Goal: Task Accomplishment & Management: Use online tool/utility

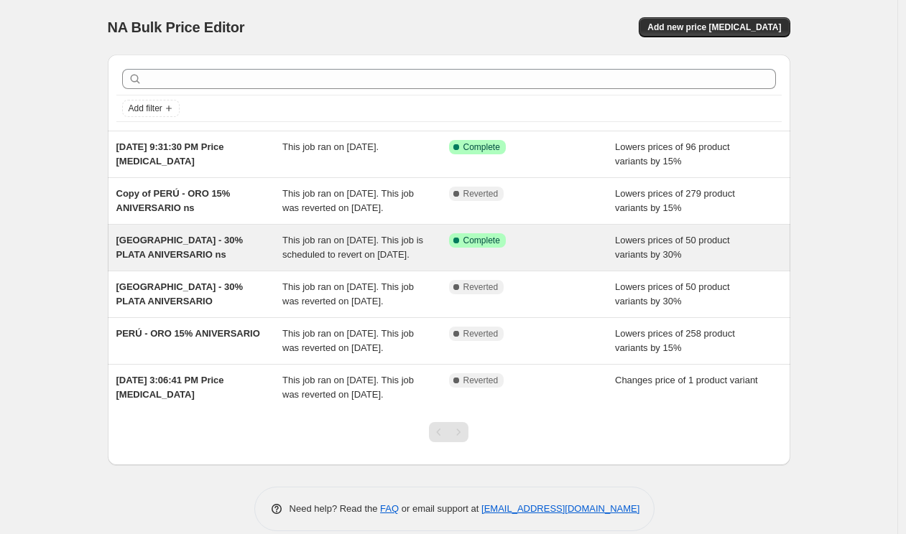
click at [570, 262] on div "Success Complete Complete" at bounding box center [532, 247] width 167 height 29
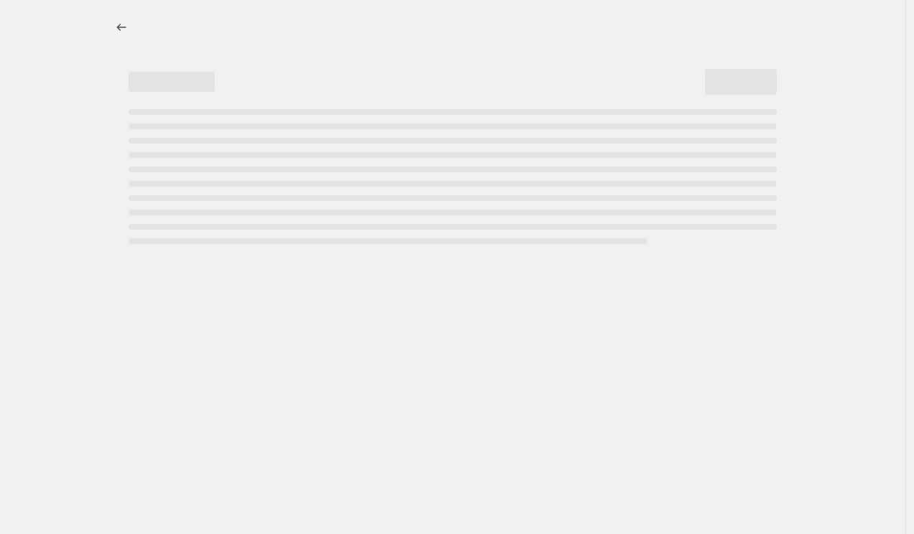
select select "percentage"
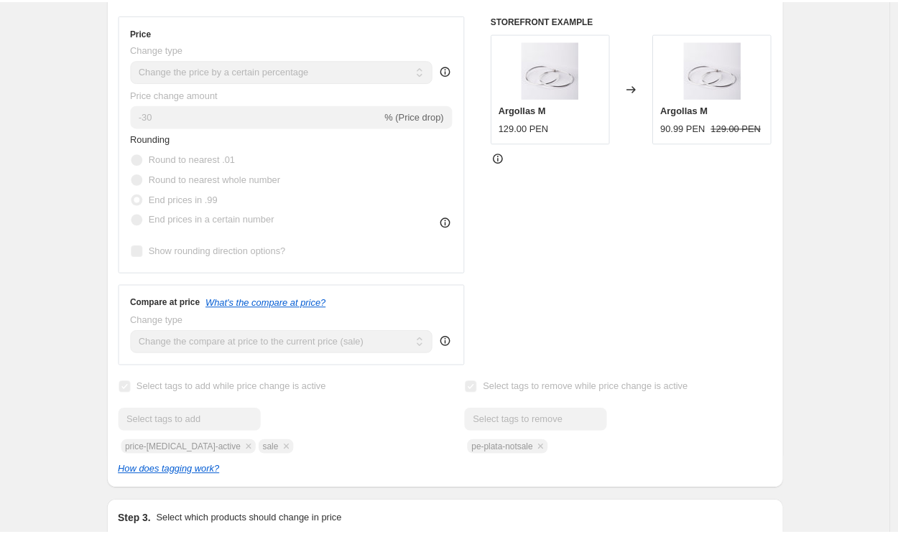
scroll to position [261, 0]
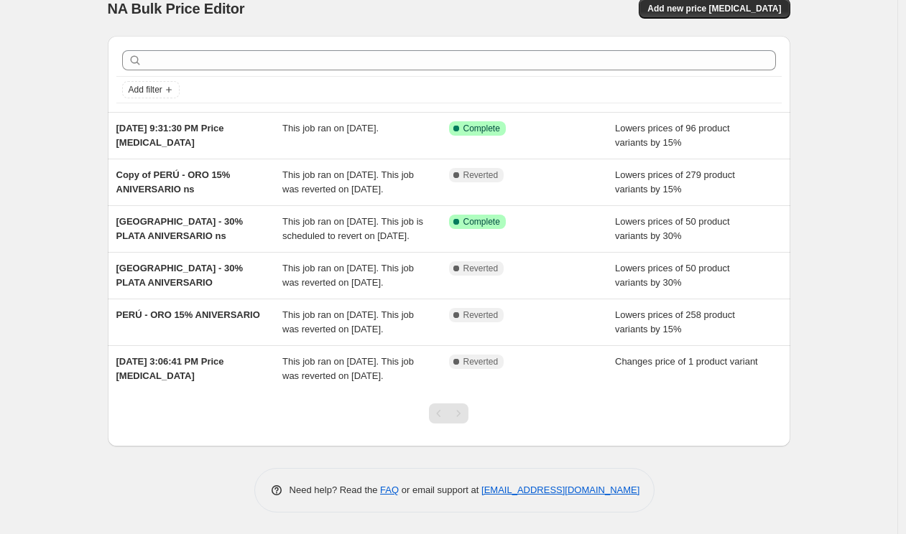
scroll to position [65, 0]
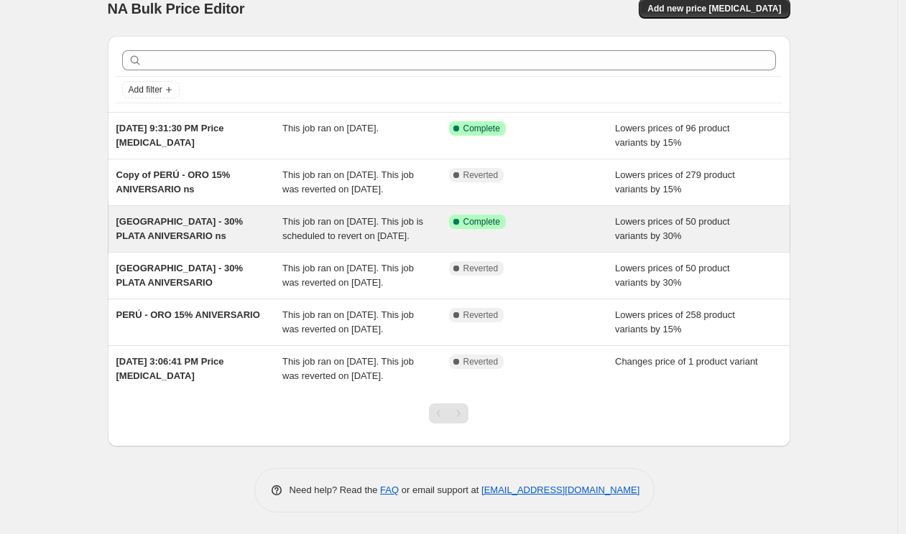
click at [226, 215] on div "[GEOGRAPHIC_DATA] - 30% PLATA ANIVERSARIO ns" at bounding box center [199, 229] width 167 height 29
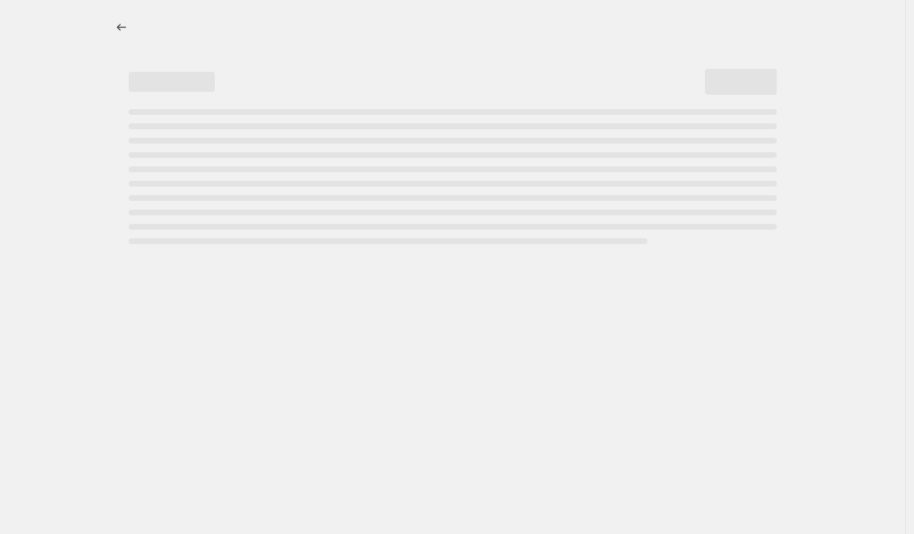
select select "percentage"
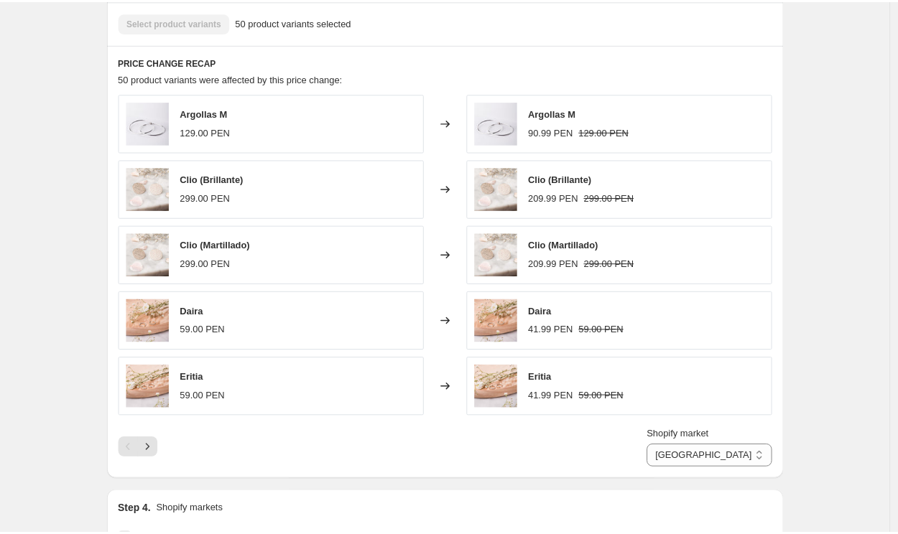
scroll to position [1146, 0]
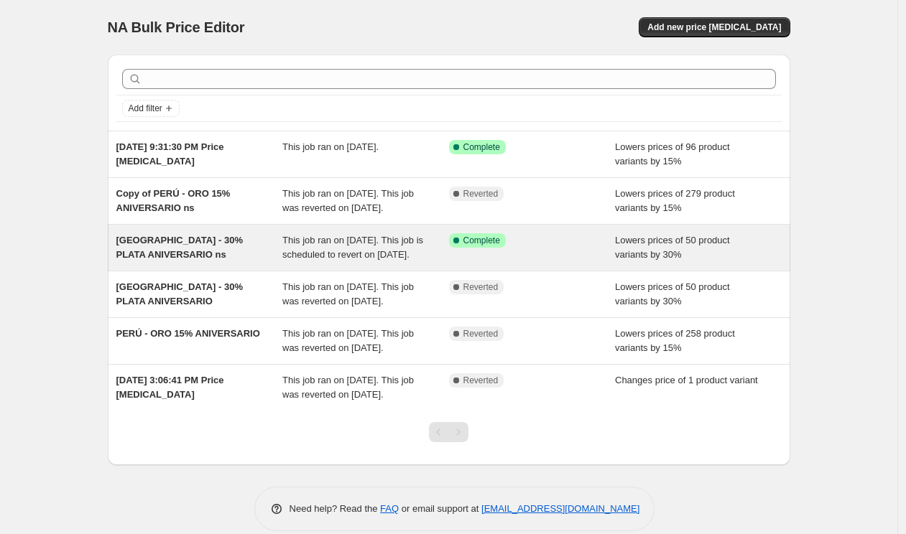
click at [226, 259] on div "[GEOGRAPHIC_DATA] - 30% PLATA ANIVERSARIO ns" at bounding box center [199, 247] width 167 height 29
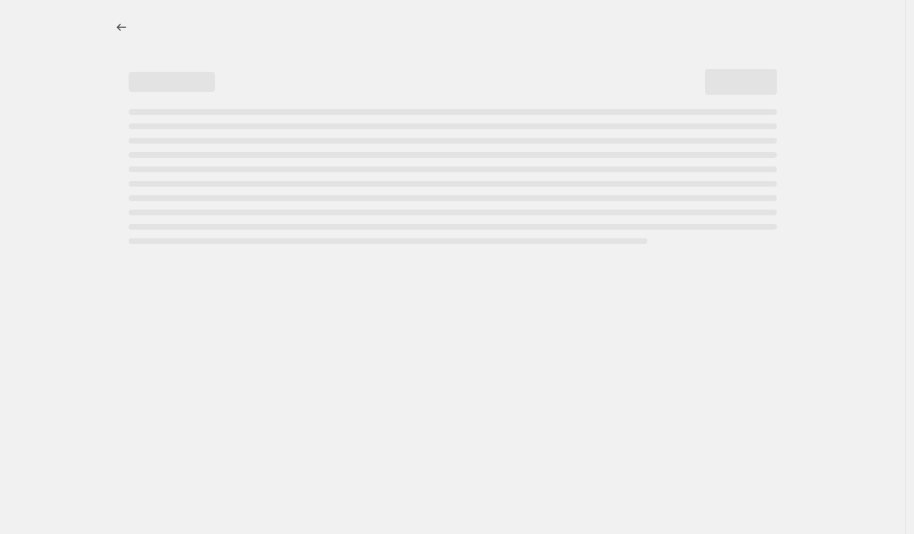
select select "percentage"
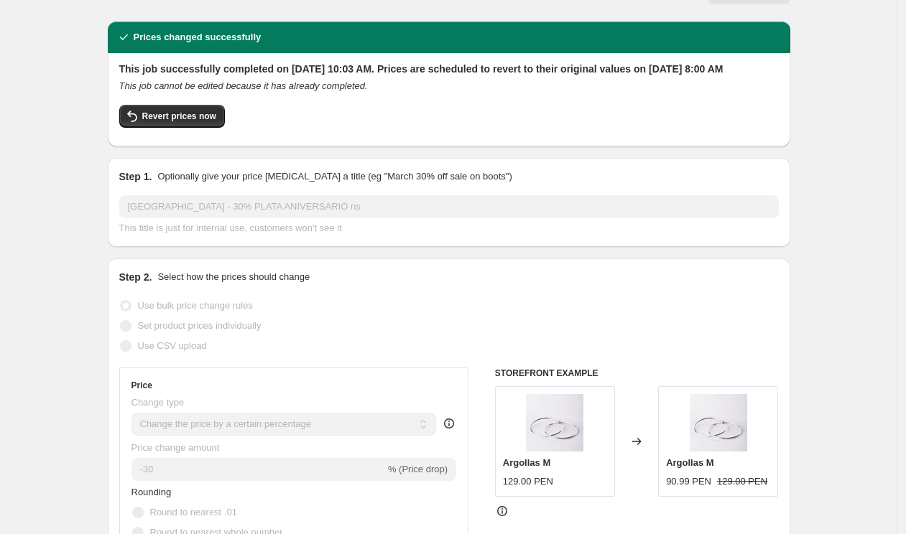
scroll to position [44, 0]
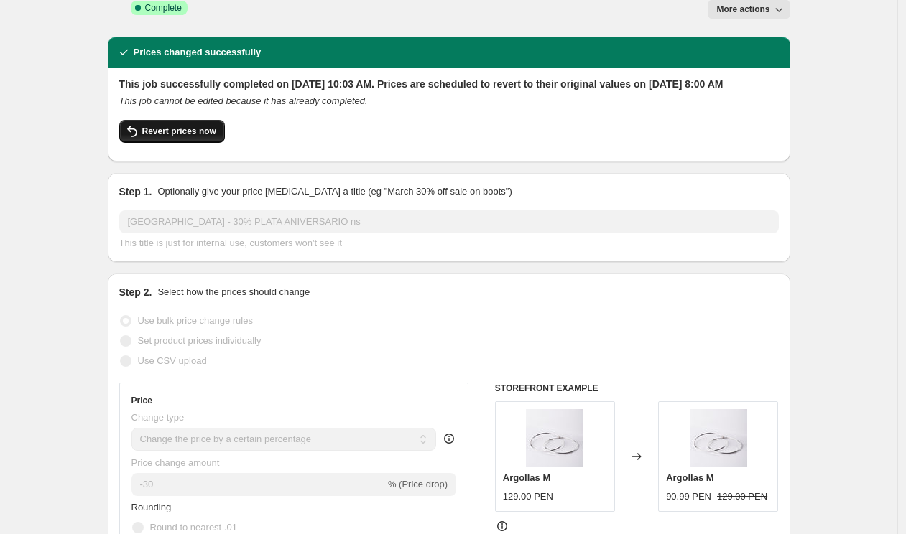
click at [194, 120] on button "Revert prices now" at bounding box center [172, 131] width 106 height 23
checkbox input "false"
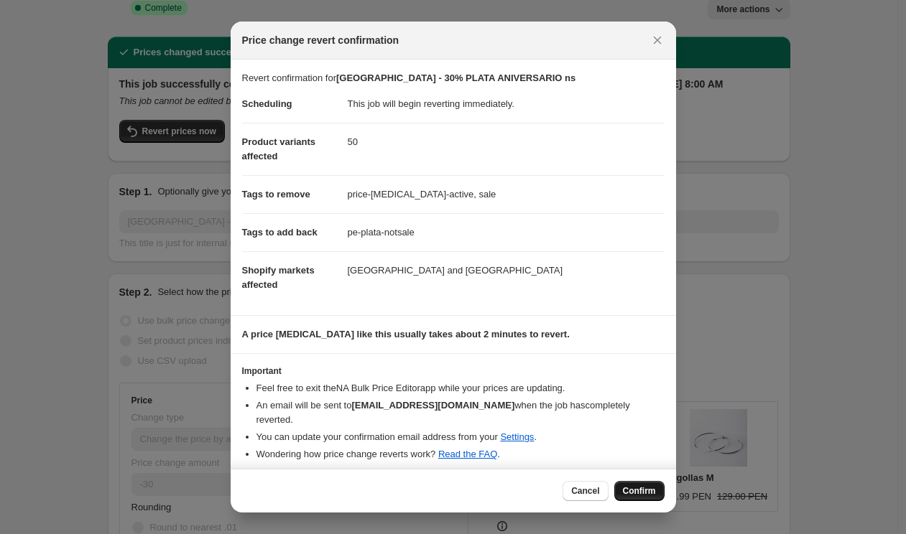
click at [634, 489] on span "Confirm" at bounding box center [639, 491] width 33 height 11
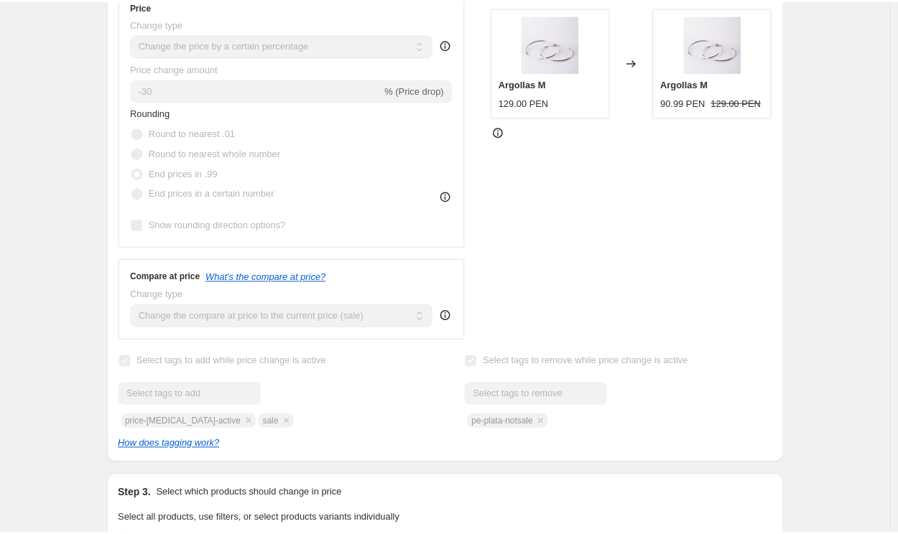
scroll to position [0, 0]
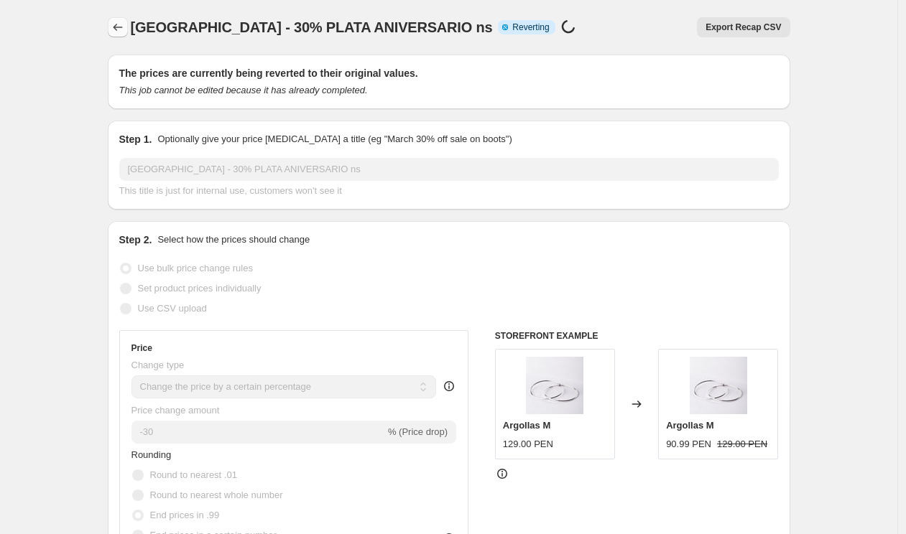
click at [115, 21] on icon "Price change jobs" at bounding box center [118, 27] width 14 height 14
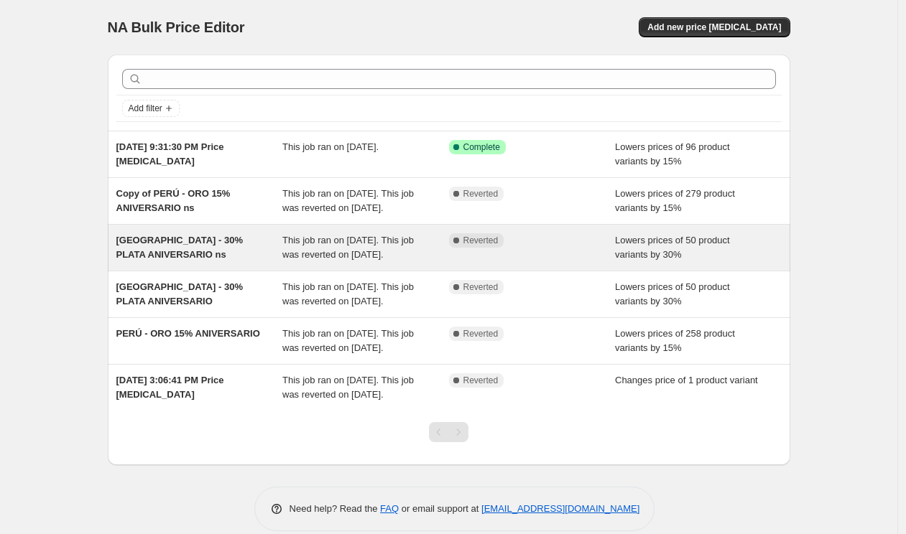
click at [176, 260] on span "[GEOGRAPHIC_DATA] - 30% PLATA ANIVERSARIO ns" at bounding box center [179, 247] width 126 height 25
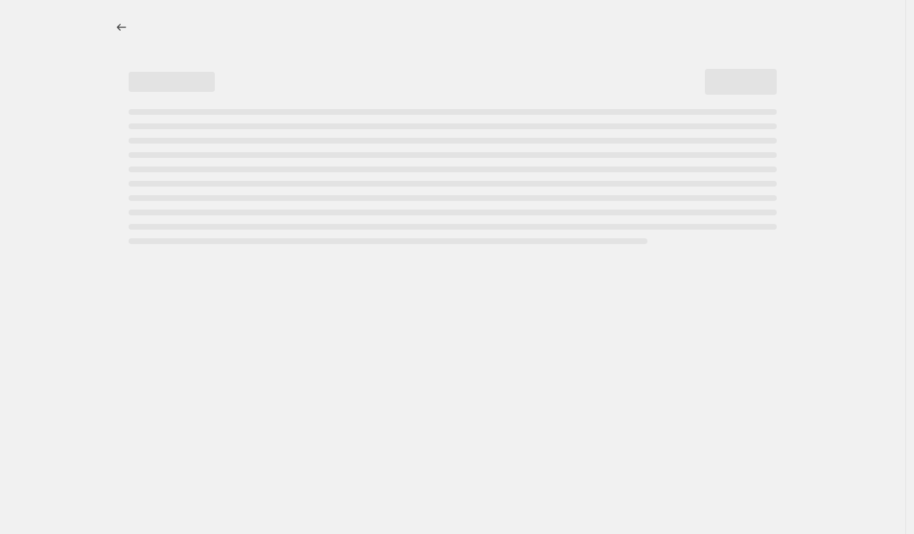
select select "percentage"
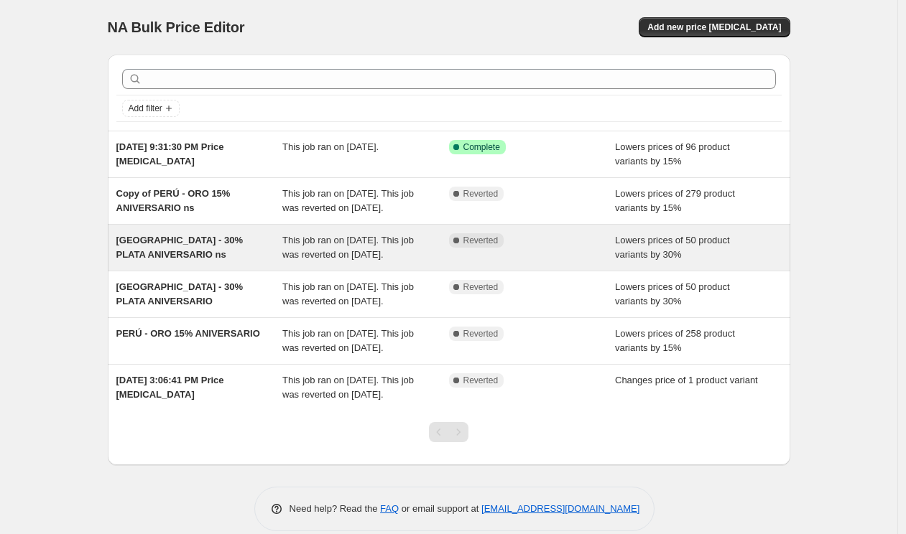
click at [304, 260] on span "This job ran on [DATE]. This job was reverted on [DATE]." at bounding box center [347, 247] width 131 height 25
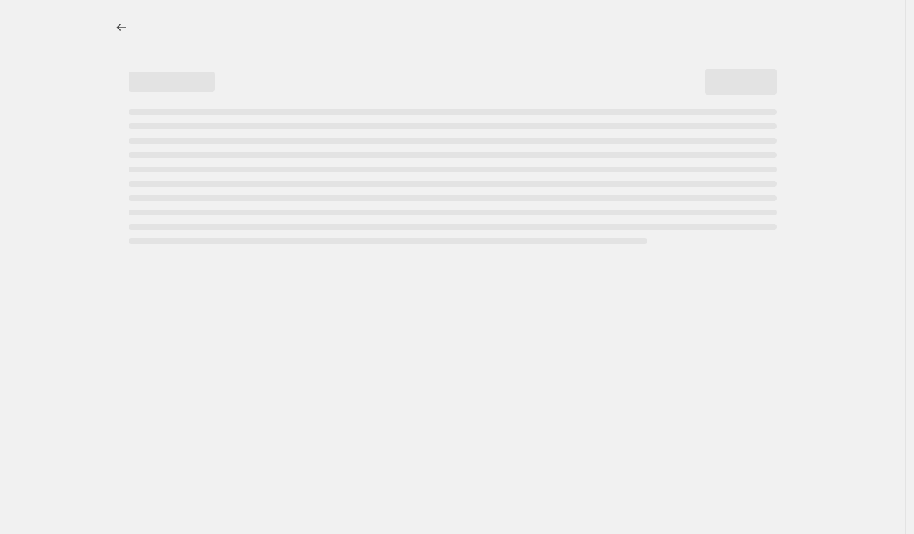
select select "percentage"
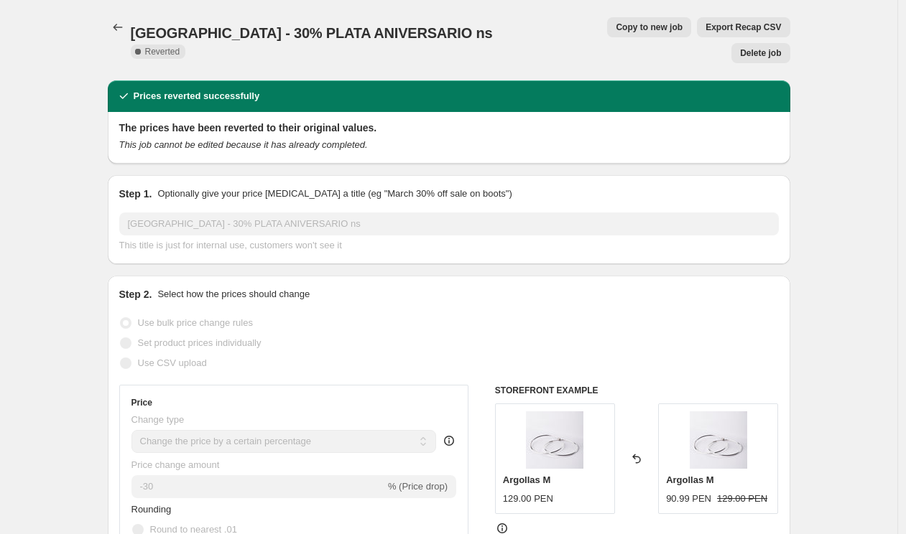
click at [616, 27] on span "Copy to new job" at bounding box center [649, 27] width 67 height 11
select select "percentage"
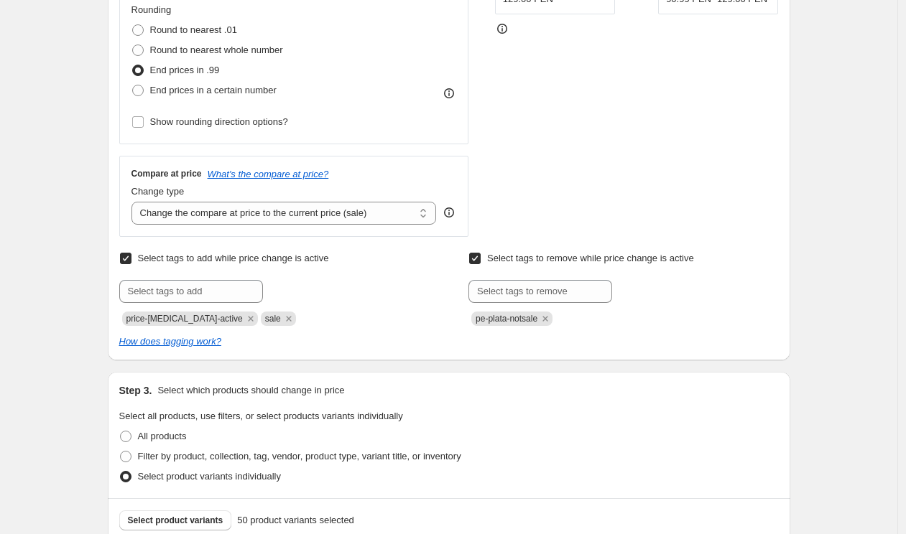
scroll to position [392, 0]
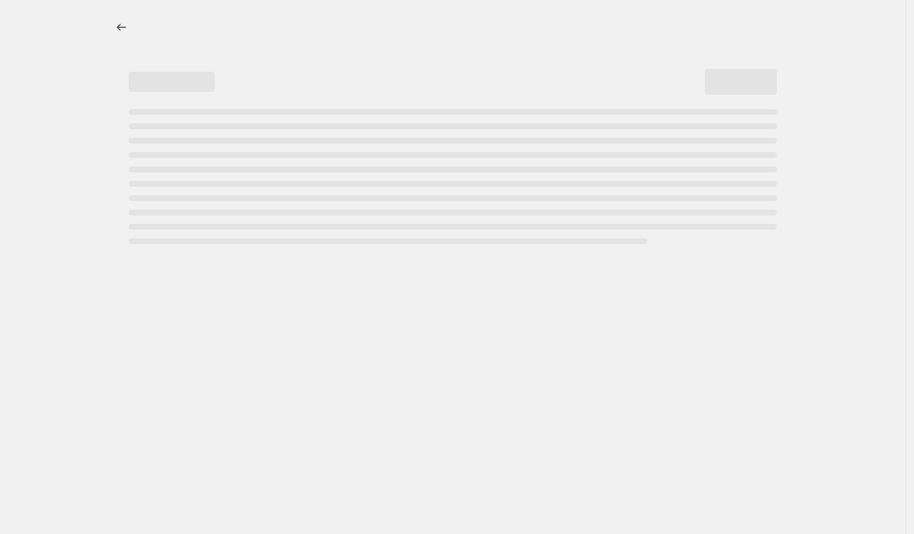
select select "percentage"
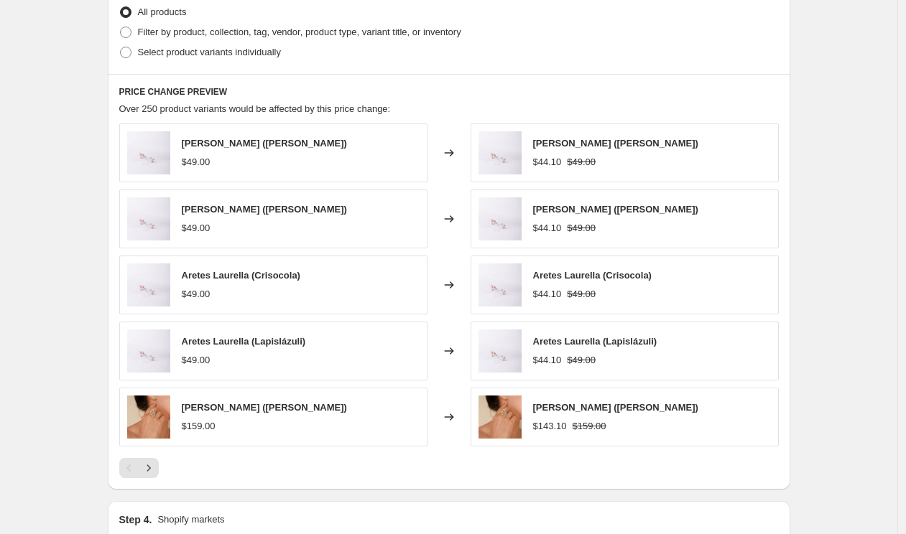
scroll to position [869, 0]
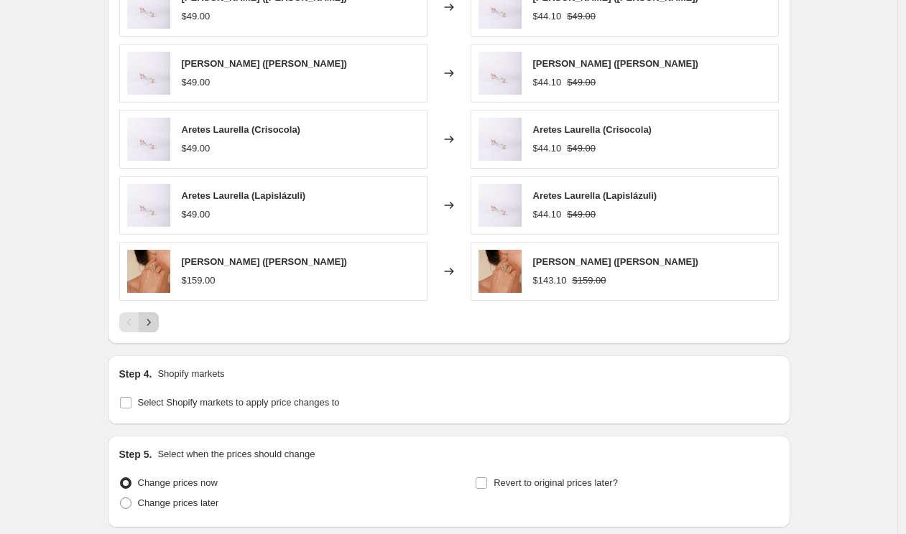
click at [153, 331] on button "Next" at bounding box center [149, 322] width 20 height 20
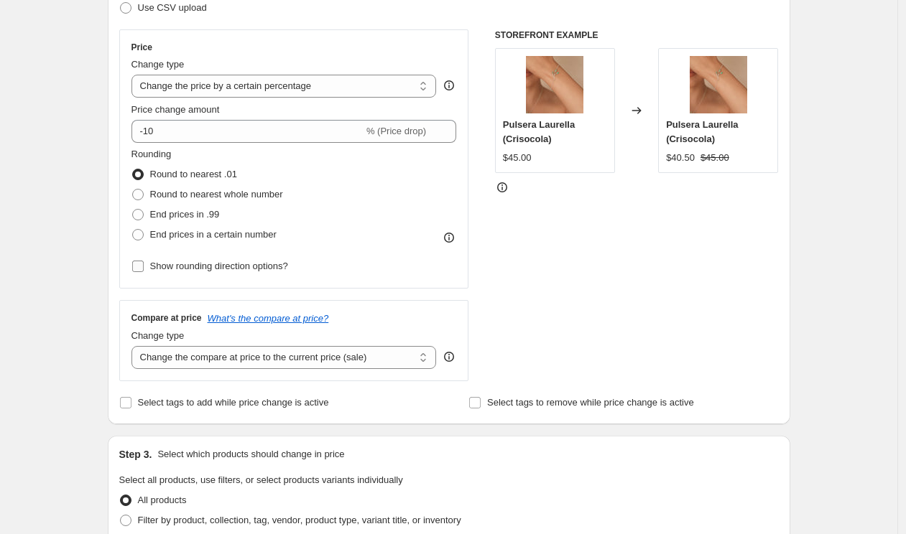
scroll to position [0, 0]
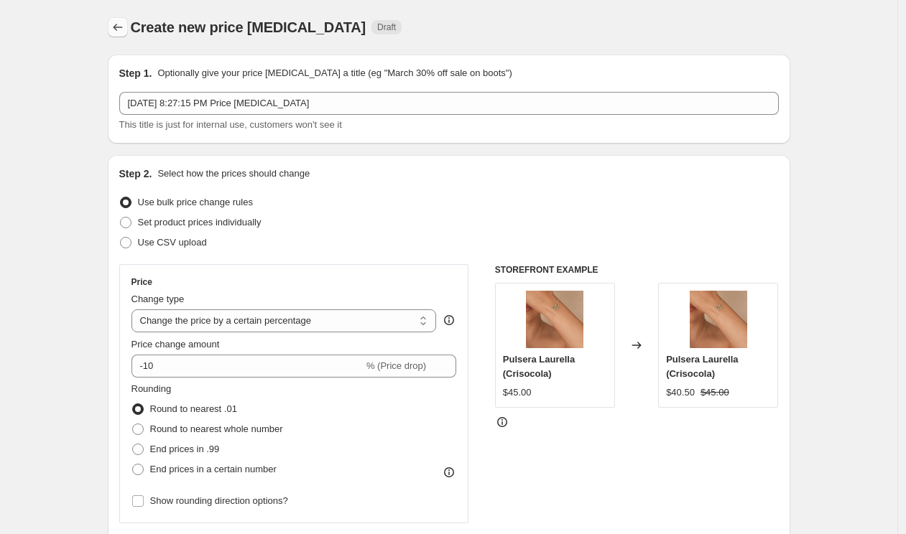
click at [117, 26] on icon "Price change jobs" at bounding box center [118, 27] width 14 height 14
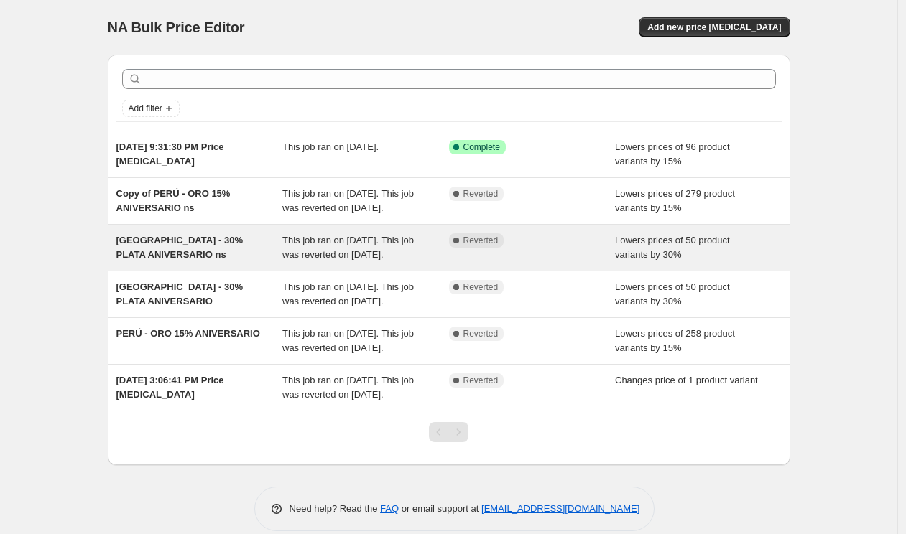
click at [231, 261] on div "[GEOGRAPHIC_DATA] - 30% PLATA ANIVERSARIO ns" at bounding box center [199, 247] width 167 height 29
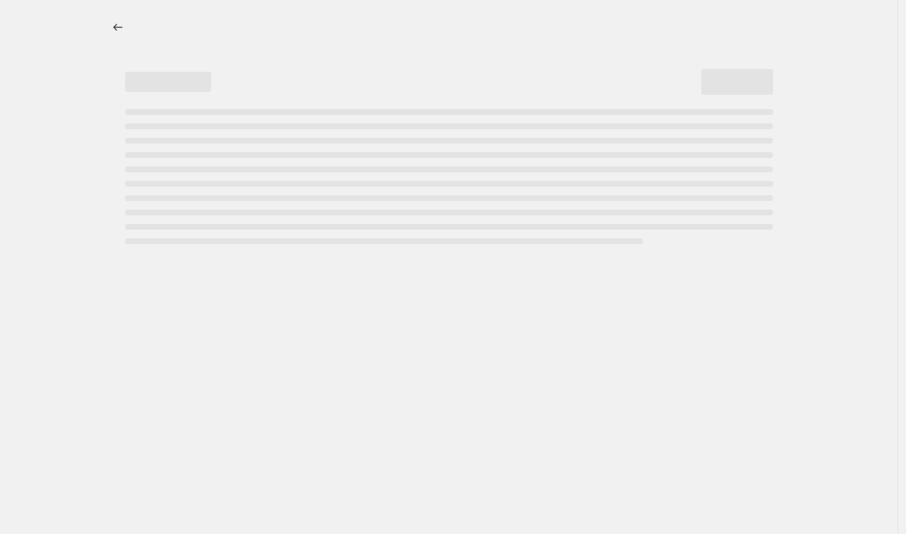
select select "percentage"
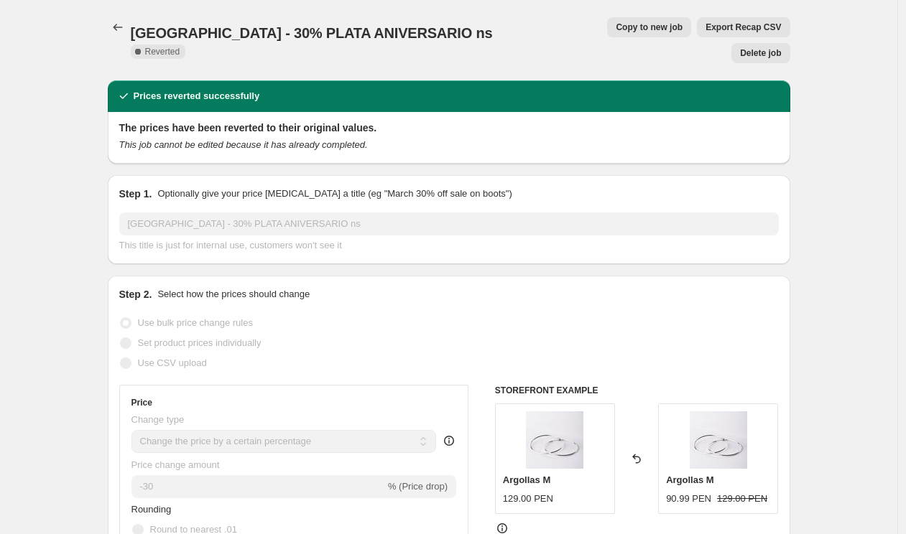
click at [616, 29] on span "Copy to new job" at bounding box center [649, 27] width 67 height 11
select select "percentage"
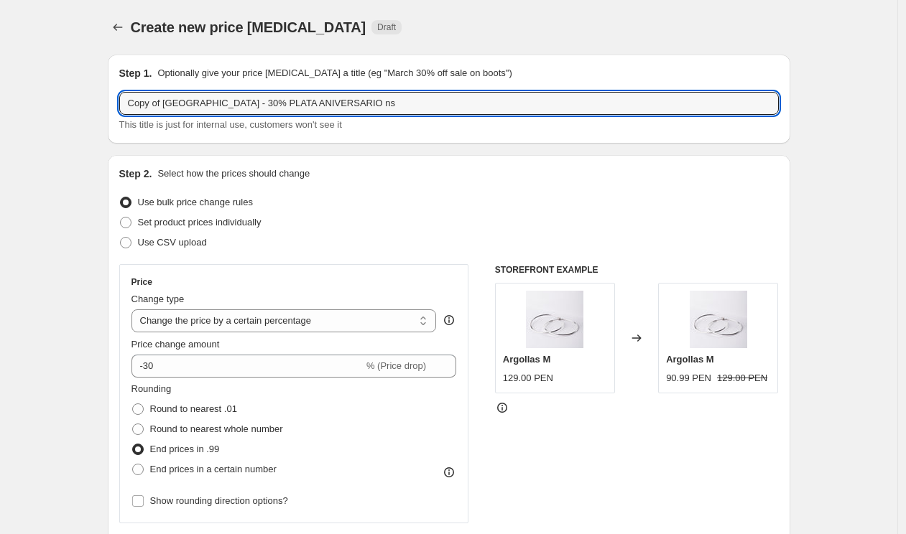
drag, startPoint x: 168, startPoint y: 103, endPoint x: 70, endPoint y: 103, distance: 97.7
click at [310, 104] on input "[GEOGRAPHIC_DATA] - 30% PLATA ANIVERSARIO ns" at bounding box center [448, 103] width 659 height 23
type input "[GEOGRAPHIC_DATA] - 30% PLATA ANIVERSARIO ns2"
click at [125, 34] on button "Price change jobs" at bounding box center [118, 27] width 20 height 20
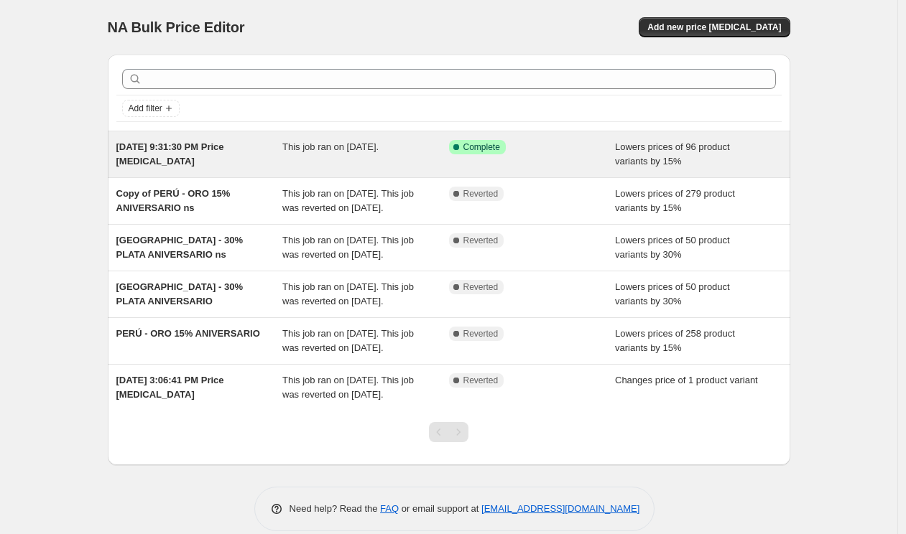
click at [308, 147] on span "This job ran on [DATE]." at bounding box center [330, 146] width 96 height 11
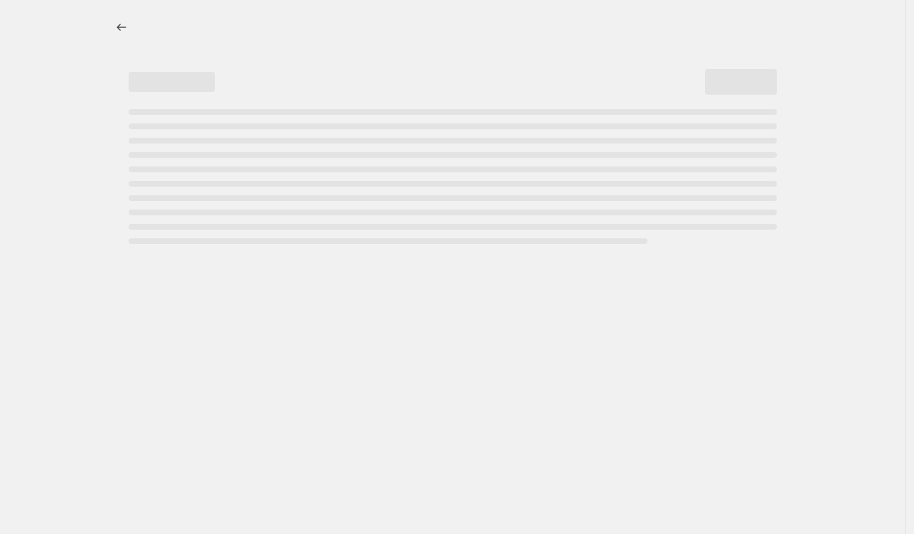
select select "percentage"
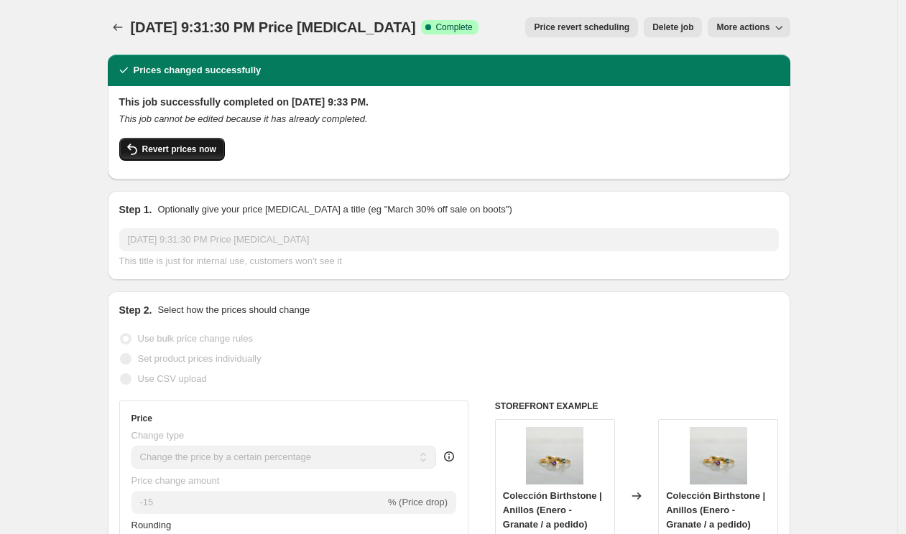
click at [193, 152] on span "Revert prices now" at bounding box center [179, 149] width 74 height 11
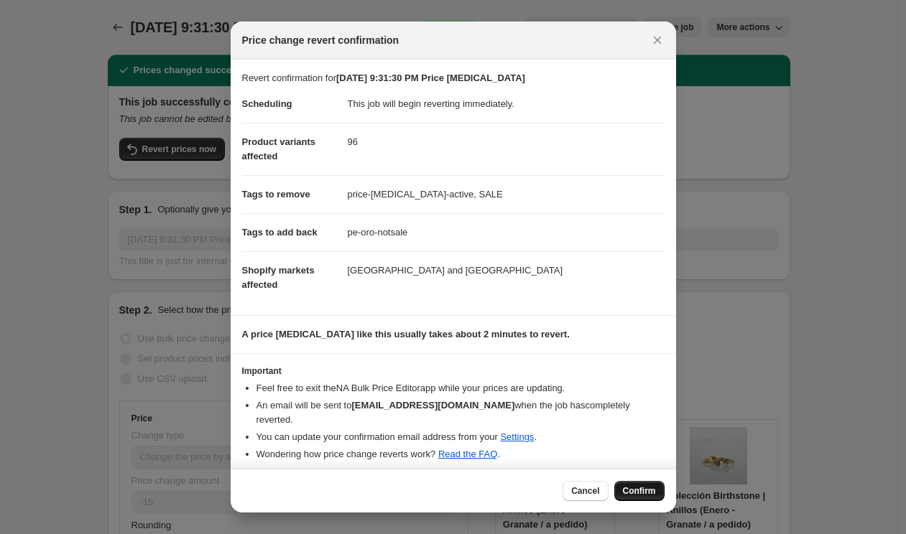
click at [631, 493] on span "Confirm" at bounding box center [639, 491] width 33 height 11
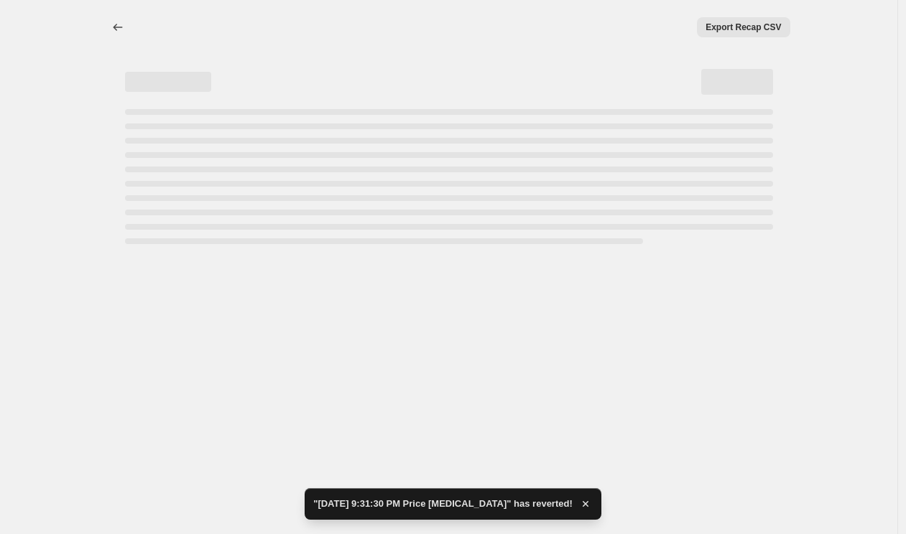
select select "percentage"
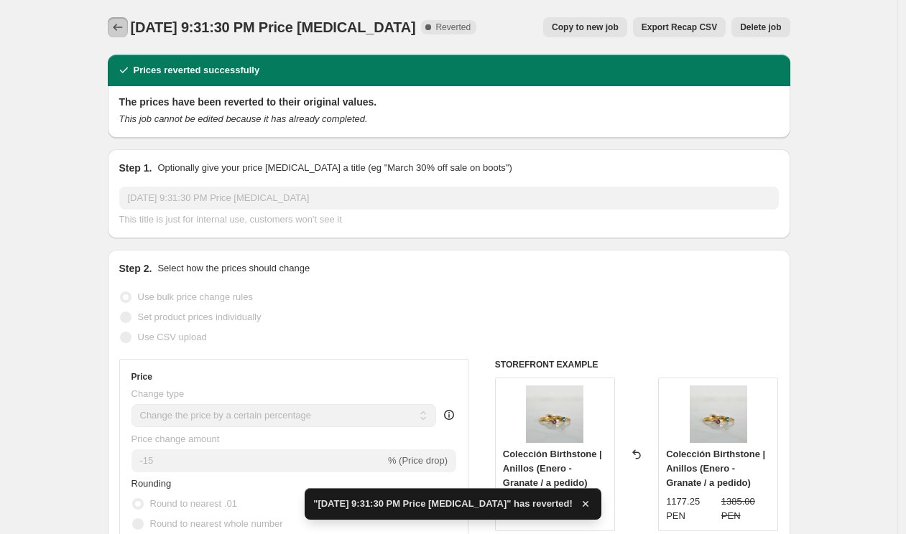
click at [119, 26] on icon "Price change jobs" at bounding box center [118, 27] width 14 height 14
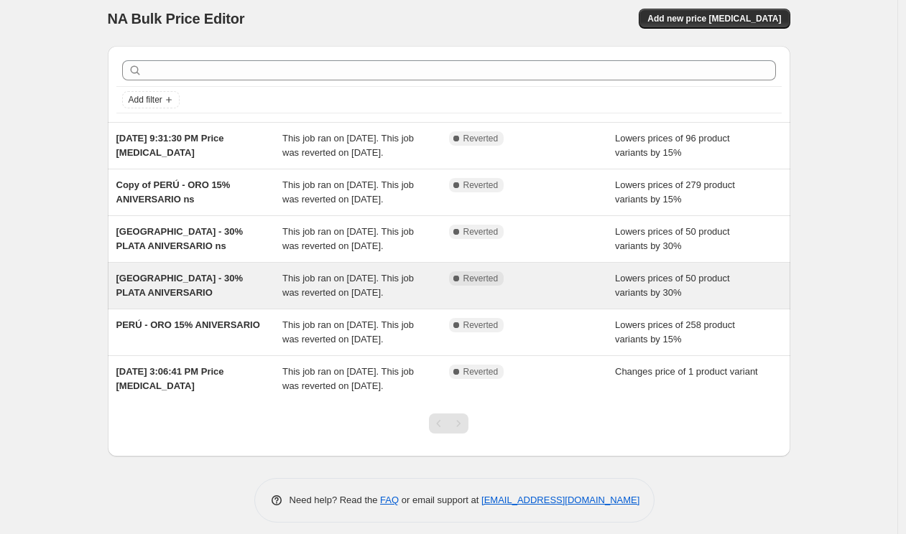
scroll to position [1, 0]
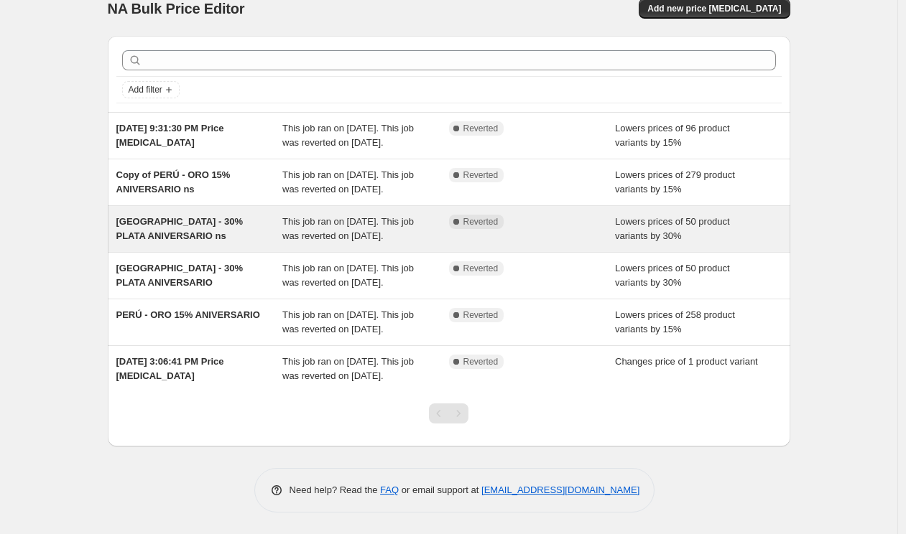
scroll to position [32, 0]
click at [233, 243] on div "[GEOGRAPHIC_DATA] - 30% PLATA ANIVERSARIO ns" at bounding box center [199, 229] width 167 height 29
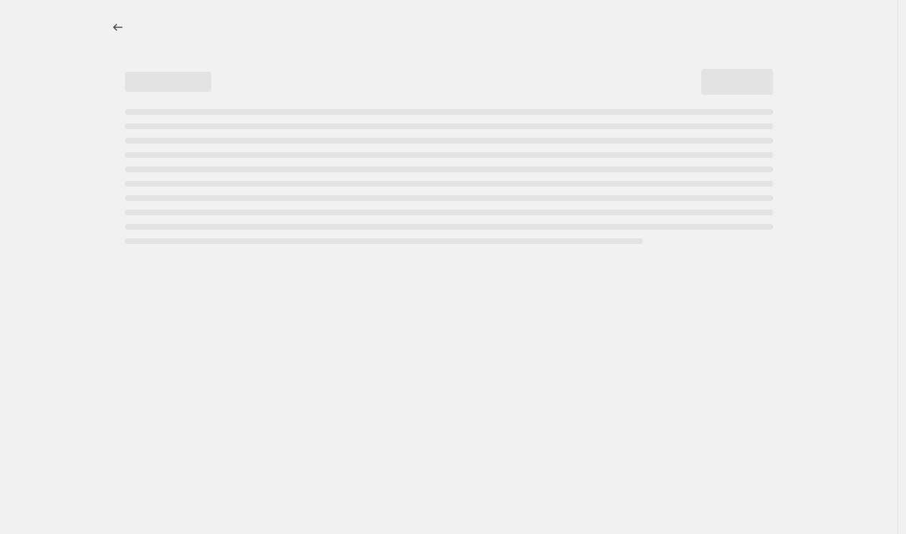
select select "percentage"
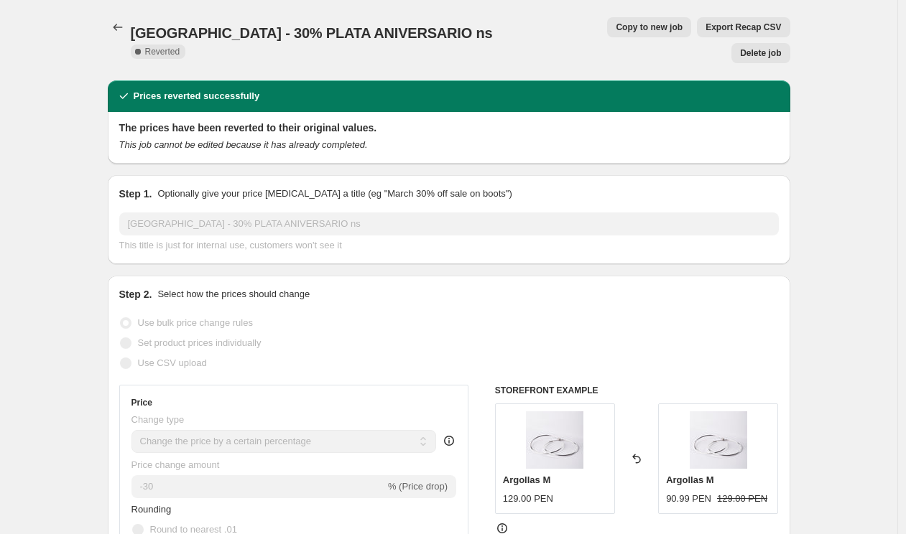
click at [616, 27] on span "Copy to new job" at bounding box center [649, 27] width 67 height 11
select select "percentage"
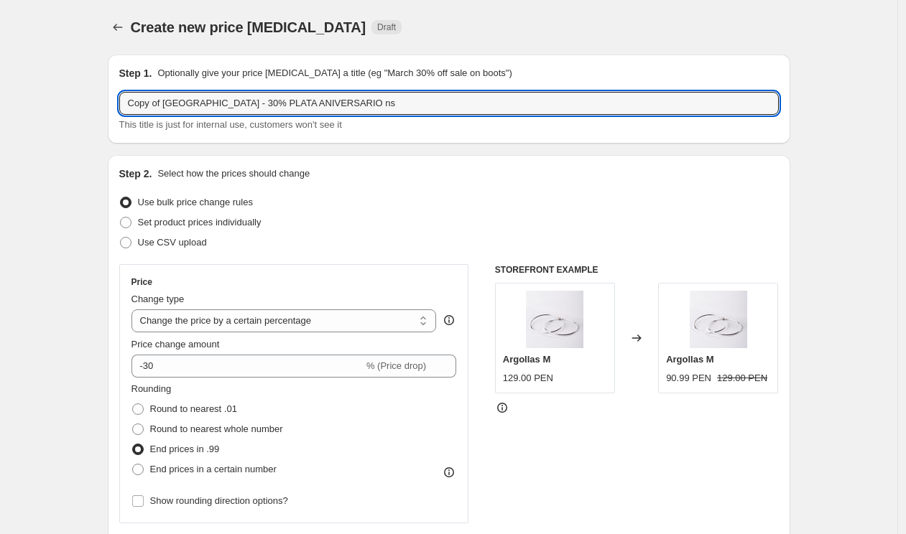
drag, startPoint x: 169, startPoint y: 105, endPoint x: 68, endPoint y: 104, distance: 102.0
click at [321, 111] on input "[GEOGRAPHIC_DATA] - 30% PLATA ANIVERSARIO ns" at bounding box center [448, 103] width 659 height 23
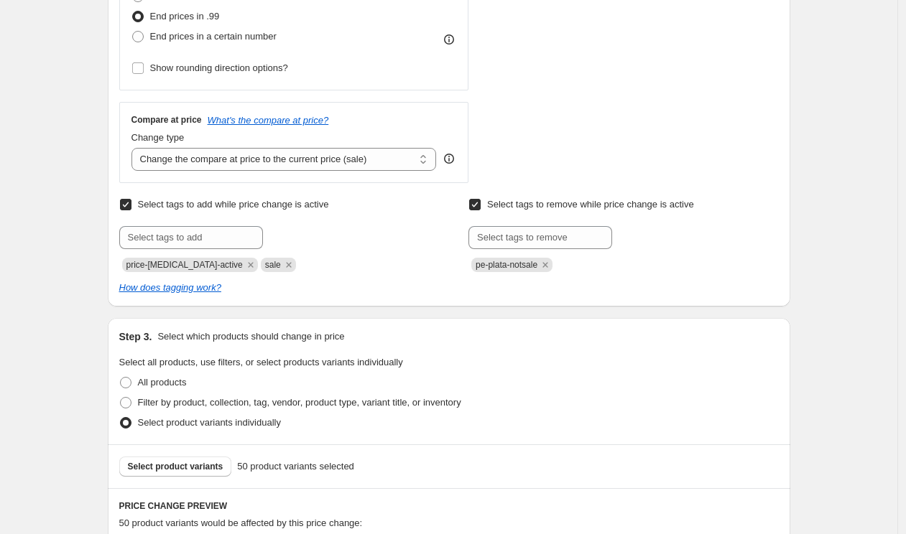
scroll to position [389, 0]
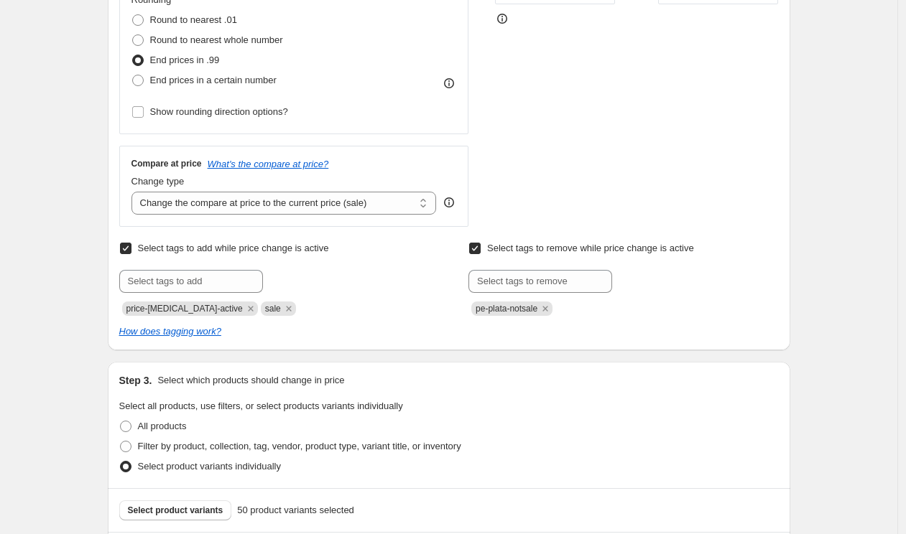
type input "[GEOGRAPHIC_DATA] - 30% PLATA ANIVERSARIO ns2"
click at [531, 311] on span "pe-plata-notsale" at bounding box center [506, 309] width 62 height 10
drag, startPoint x: 550, startPoint y: 310, endPoint x: 527, endPoint y: 309, distance: 23.0
click at [527, 309] on span "pe-plata-notsale" at bounding box center [511, 309] width 81 height 14
drag, startPoint x: 480, startPoint y: 310, endPoint x: 547, endPoint y: 310, distance: 66.8
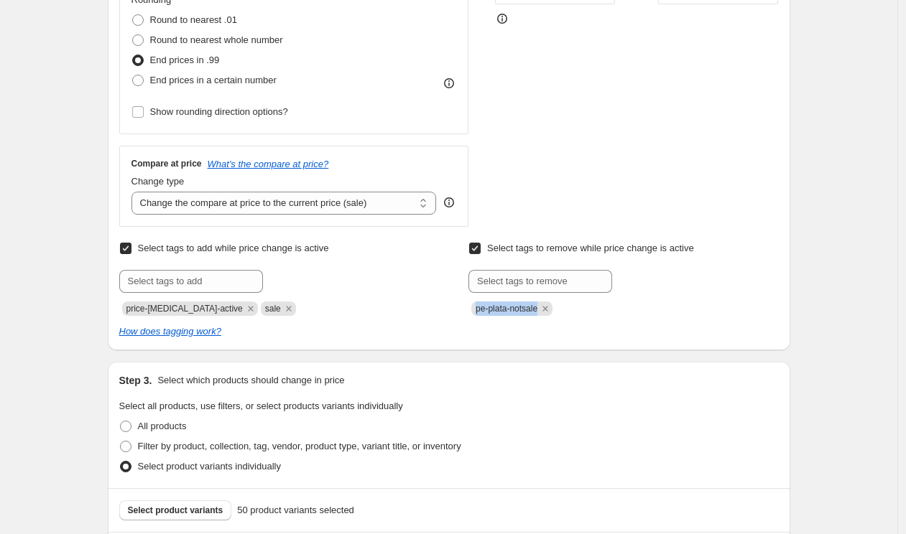
click at [537, 310] on span "pe-plata-notsale" at bounding box center [506, 309] width 62 height 10
copy span "pe-plata-notsale"
click at [540, 283] on input "text" at bounding box center [540, 281] width 144 height 23
paste input "pe-plata-notsale"
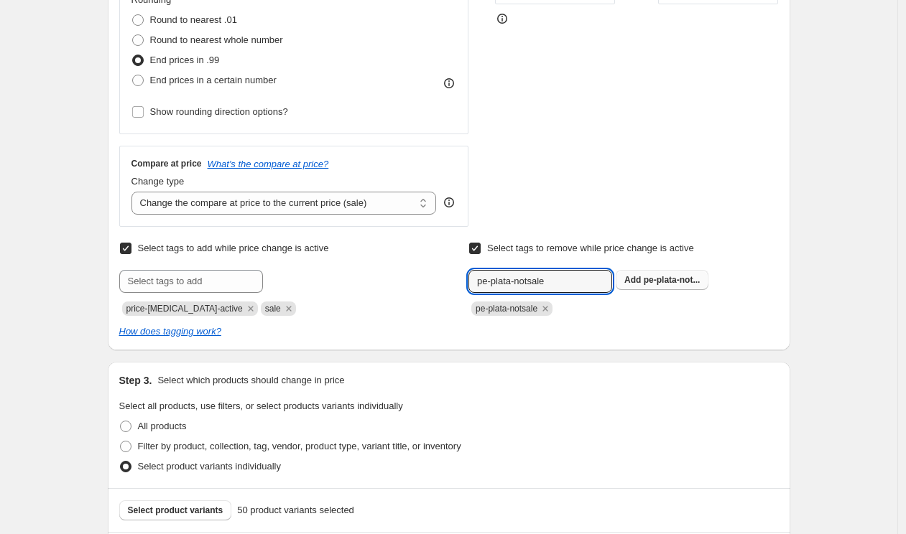
type input "pe-plata-notsale"
click at [664, 283] on span "pe-plata-not..." at bounding box center [672, 280] width 57 height 10
click at [583, 282] on input "text" at bounding box center [540, 281] width 144 height 23
type input "pe-plata-notsale"
click at [550, 307] on icon "Remove pe-plata-notsale" at bounding box center [545, 308] width 13 height 13
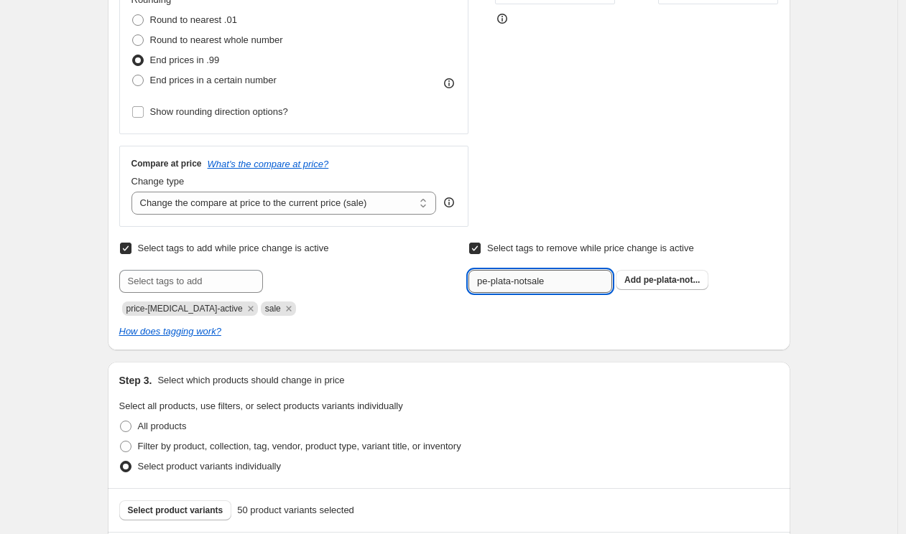
click at [588, 279] on input "pe-plata-notsale" at bounding box center [540, 281] width 144 height 23
click at [480, 280] on input "pe-plata-notsale" at bounding box center [540, 281] width 144 height 23
click at [600, 286] on input "pe-plata-notsale" at bounding box center [540, 281] width 144 height 23
click at [595, 264] on div "Select tags to remove while price change is active Submit pe-plata-notsale Add …" at bounding box center [623, 265] width 310 height 55
click at [595, 274] on input "pe-plata-notsale" at bounding box center [540, 281] width 144 height 23
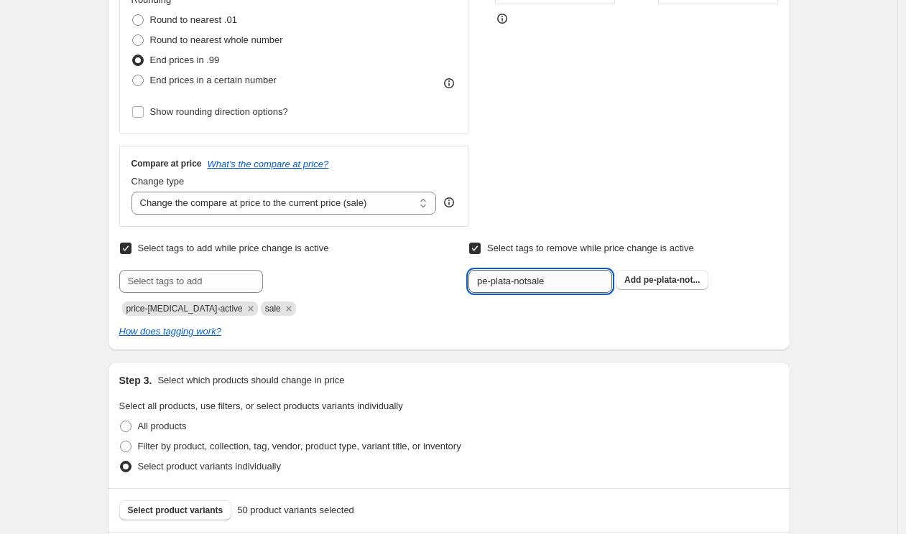
click at [595, 274] on input "pe-plata-notsale" at bounding box center [540, 281] width 144 height 23
click at [677, 280] on span "pe-plata-not..." at bounding box center [672, 280] width 57 height 10
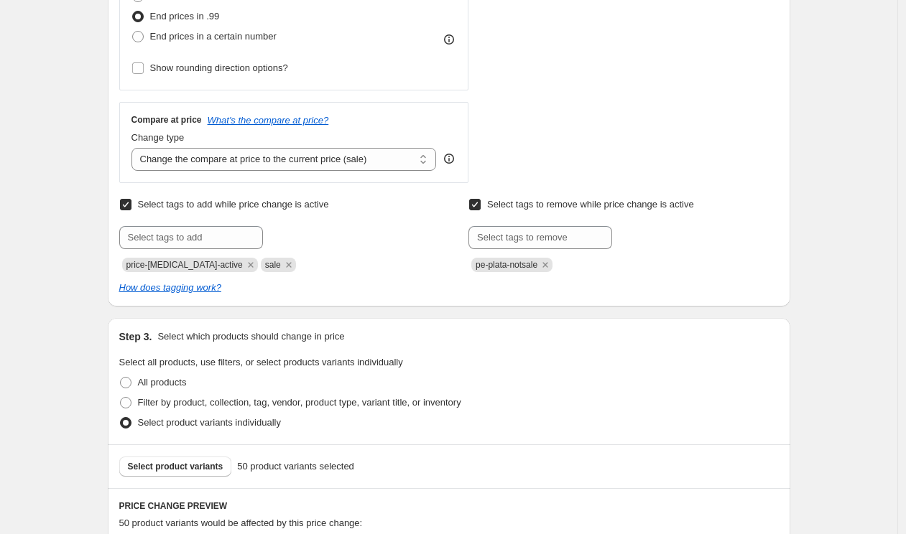
scroll to position [215, 0]
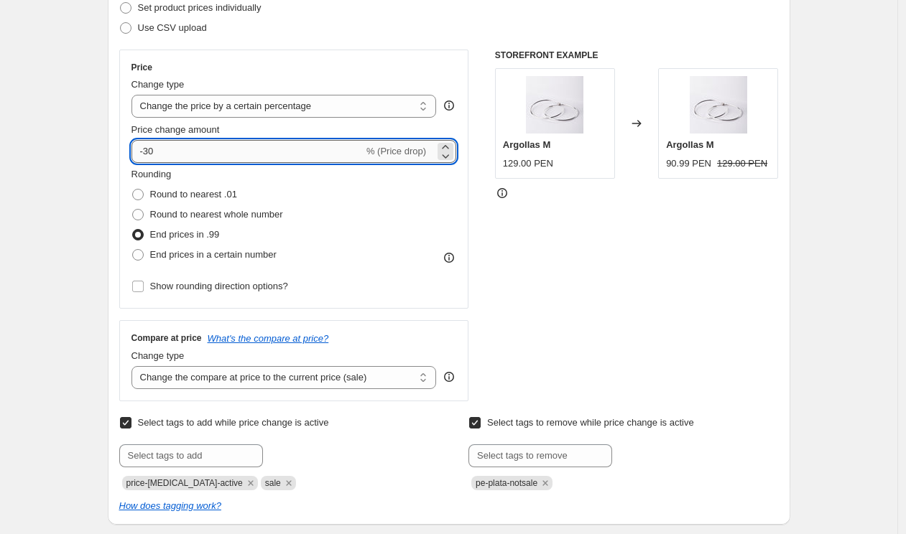
click at [328, 141] on input "-30" at bounding box center [247, 151] width 232 height 23
type input "-100"
click at [406, 95] on select "Change the price to a certain amount Change the price by a certain amount Chang…" at bounding box center [283, 106] width 305 height 23
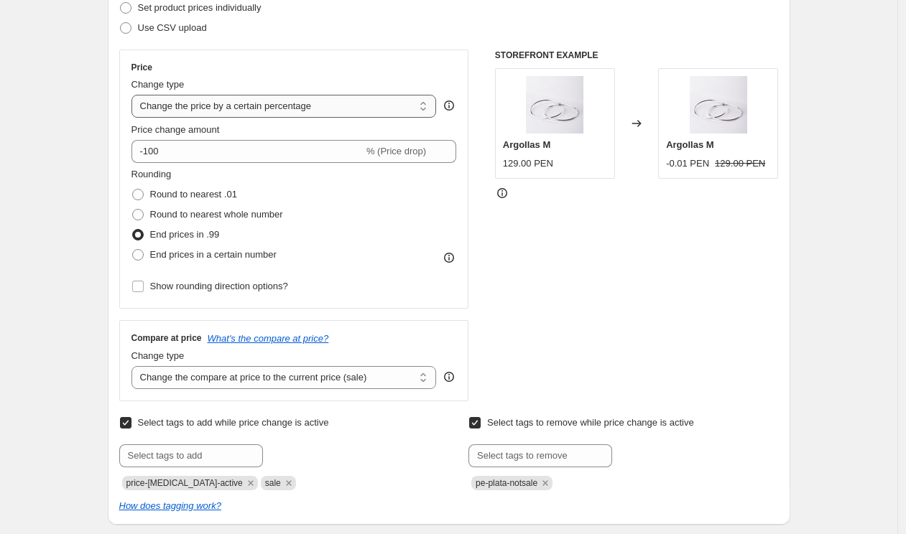
select select "to"
click at [135, 95] on select "Change the price to a certain amount Change the price by a certain amount Chang…" at bounding box center [283, 106] width 305 height 23
type input "80.00"
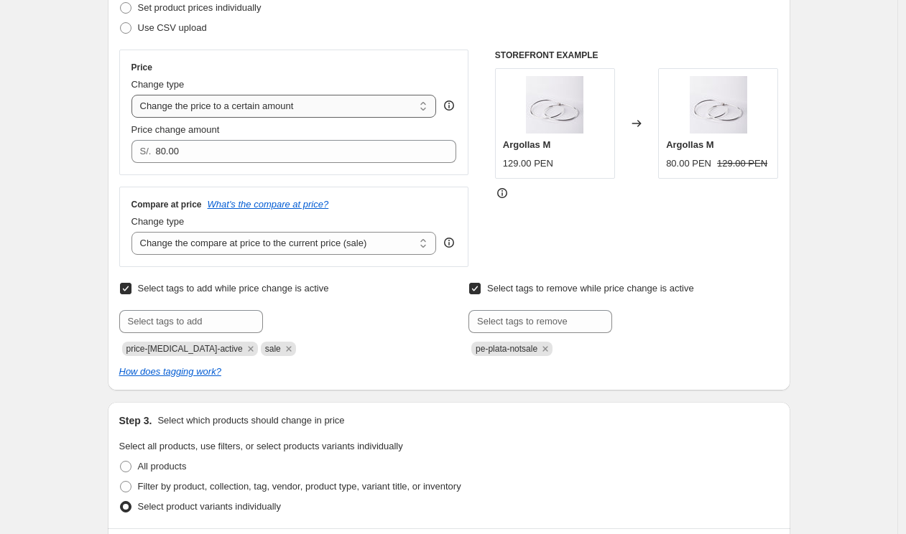
click at [378, 110] on select "Change the price to a certain amount Change the price by a certain amount Chang…" at bounding box center [283, 106] width 305 height 23
select select "by"
click at [135, 95] on select "Change the price to a certain amount Change the price by a certain amount Chang…" at bounding box center [283, 106] width 305 height 23
type input "-10.00"
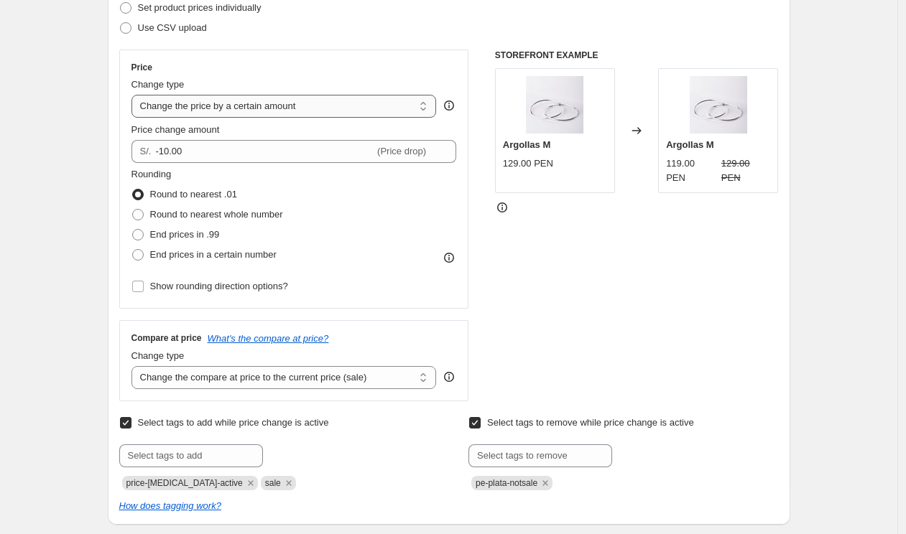
click at [371, 111] on select "Change the price to a certain amount Change the price by a certain amount Chang…" at bounding box center [283, 106] width 305 height 23
select select "percentage"
click at [135, 95] on select "Change the price to a certain amount Change the price by a certain amount Chang…" at bounding box center [283, 106] width 305 height 23
type input "-15"
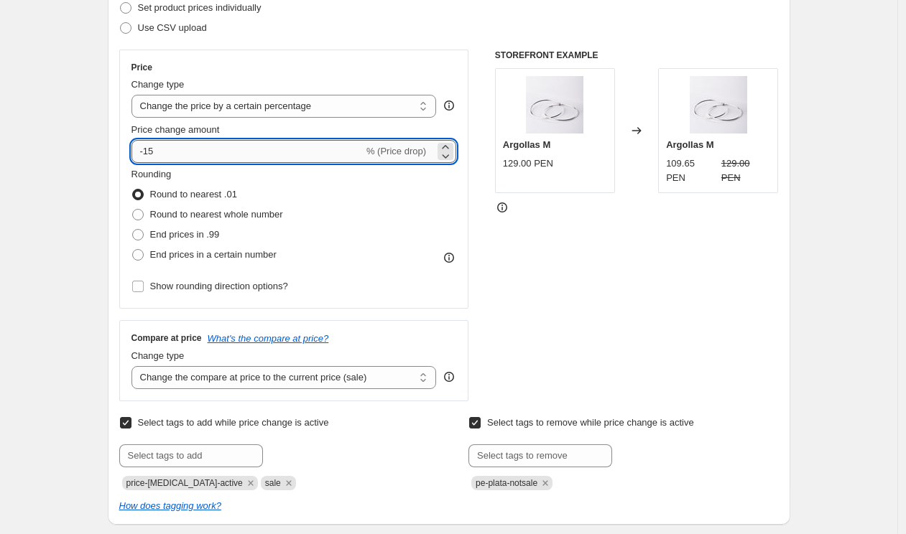
click at [335, 151] on input "-15" at bounding box center [247, 151] width 232 height 23
type input "-30"
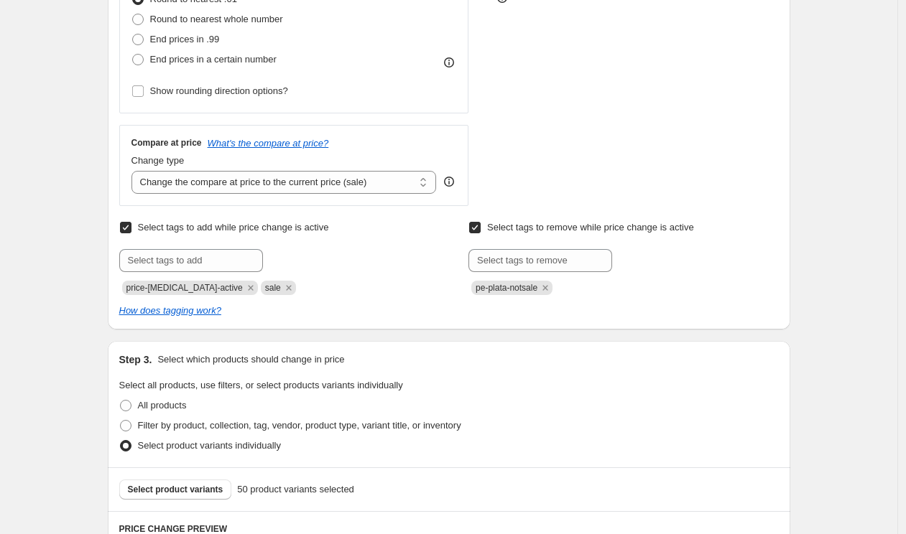
scroll to position [374, 0]
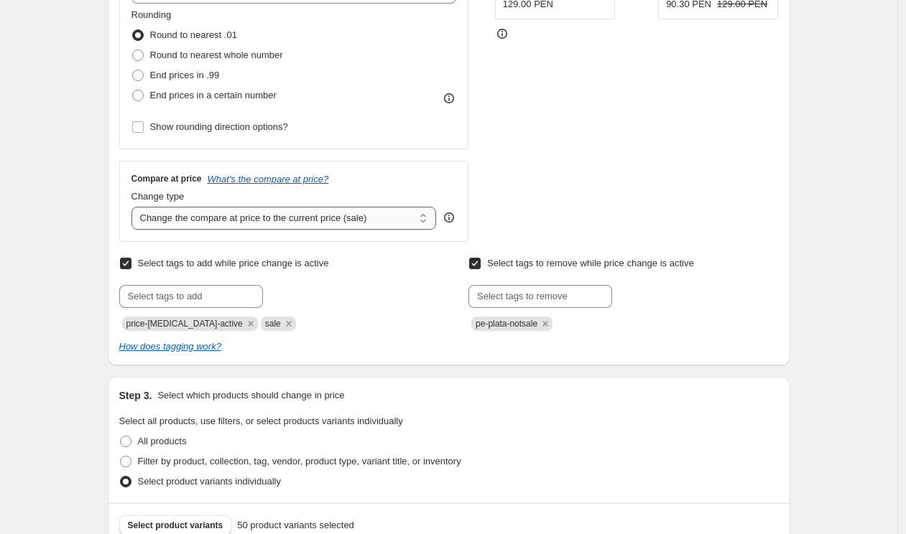
click at [421, 220] on select "Change the compare at price to the current price (sale) Change the compare at p…" at bounding box center [283, 218] width 305 height 23
click at [135, 207] on select "Change the compare at price to the current price (sale) Change the compare at p…" at bounding box center [283, 218] width 305 height 23
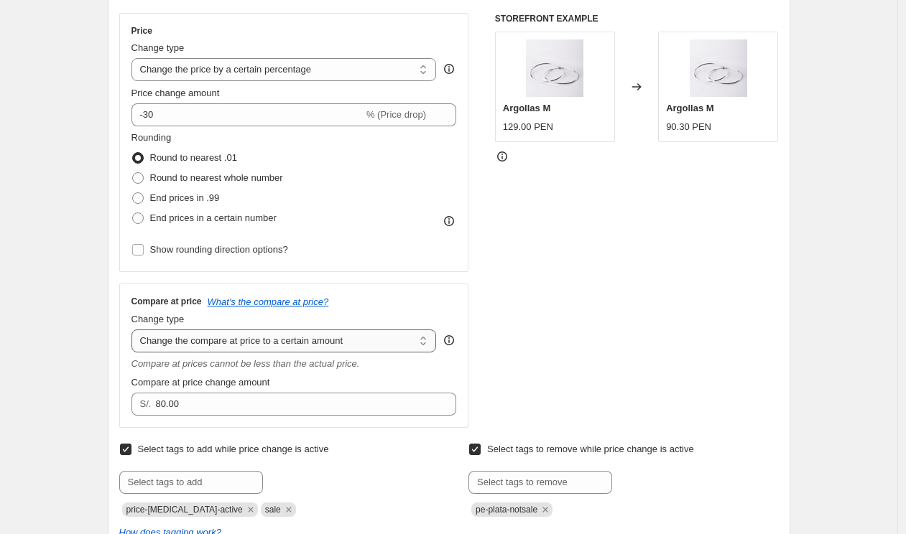
scroll to position [252, 0]
click at [389, 340] on select "Change the compare at price to the current price (sale) Change the compare at p…" at bounding box center [283, 340] width 305 height 23
select select "by"
click at [135, 329] on select "Change the compare at price to the current price (sale) Change the compare at p…" at bounding box center [283, 340] width 305 height 23
type input "-10.00"
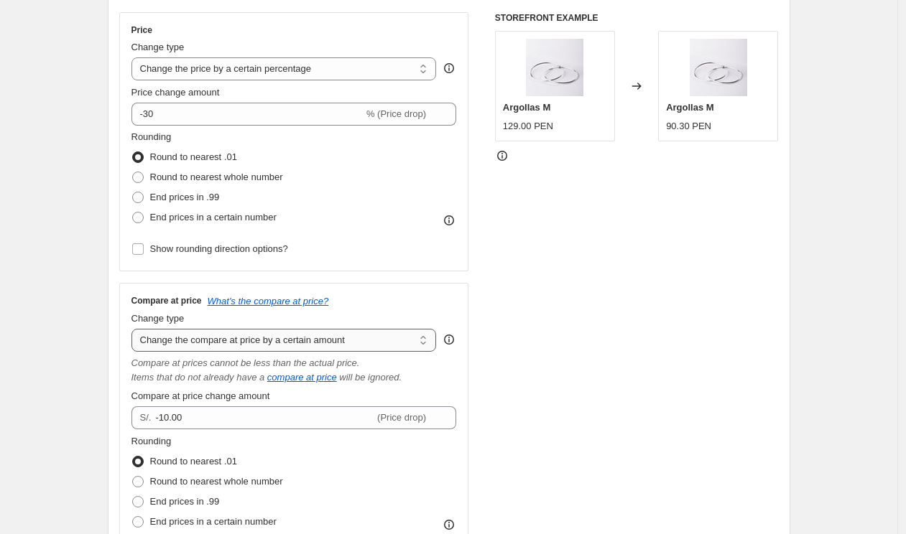
click at [369, 348] on select "Change the compare at price to the current price (sale) Change the compare at p…" at bounding box center [283, 340] width 305 height 23
click at [135, 329] on select "Change the compare at price to the current price (sale) Change the compare at p…" at bounding box center [283, 340] width 305 height 23
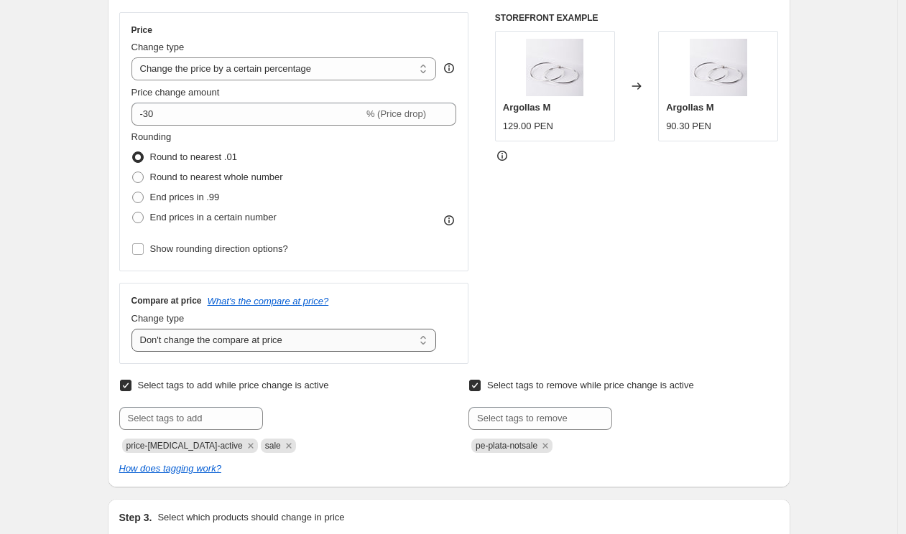
click at [327, 330] on select "Change the compare at price to the current price (sale) Change the compare at p…" at bounding box center [283, 340] width 305 height 23
click at [135, 329] on select "Change the compare at price to the current price (sale) Change the compare at p…" at bounding box center [283, 340] width 305 height 23
click at [338, 343] on select "Change the compare at price to the current price (sale) Change the compare at p…" at bounding box center [283, 340] width 305 height 23
select select "ep"
click at [135, 329] on select "Change the compare at price to the current price (sale) Change the compare at p…" at bounding box center [283, 340] width 305 height 23
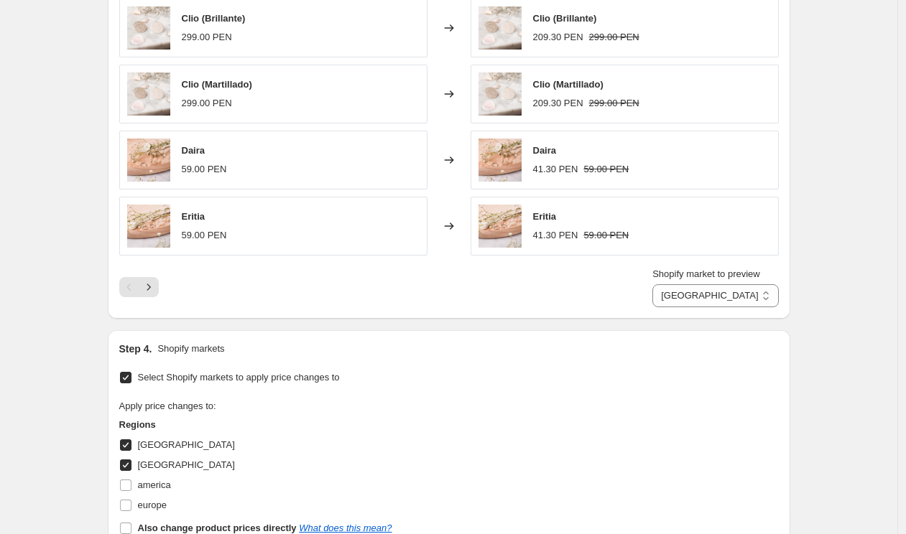
scroll to position [1167, 0]
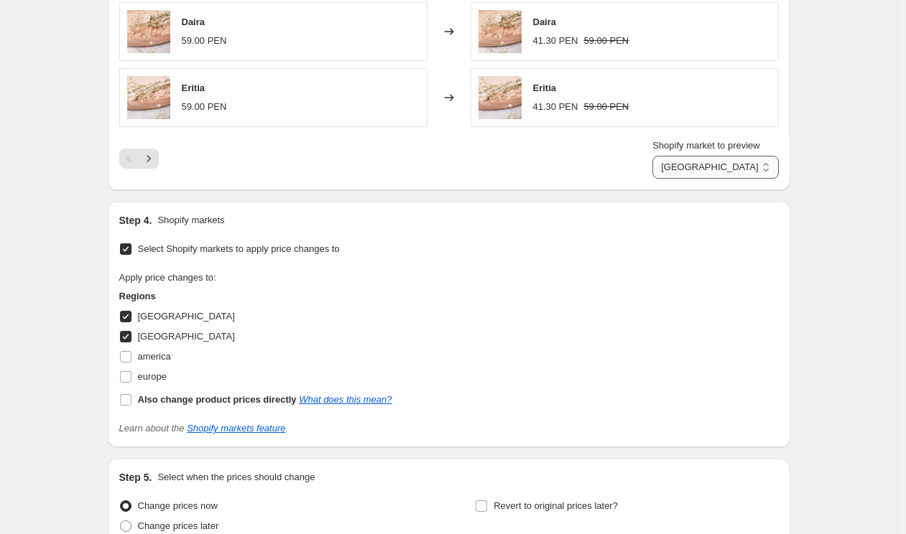
click at [739, 177] on select "Perú [GEOGRAPHIC_DATA]" at bounding box center [715, 167] width 126 height 23
select select "49093640236"
click at [665, 156] on select "Perú [GEOGRAPHIC_DATA]" at bounding box center [715, 167] width 126 height 23
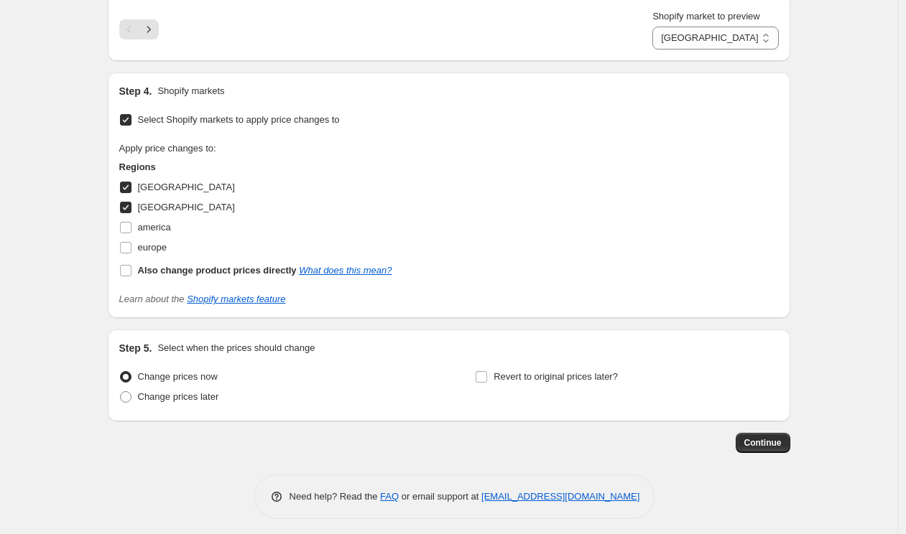
scroll to position [1303, 0]
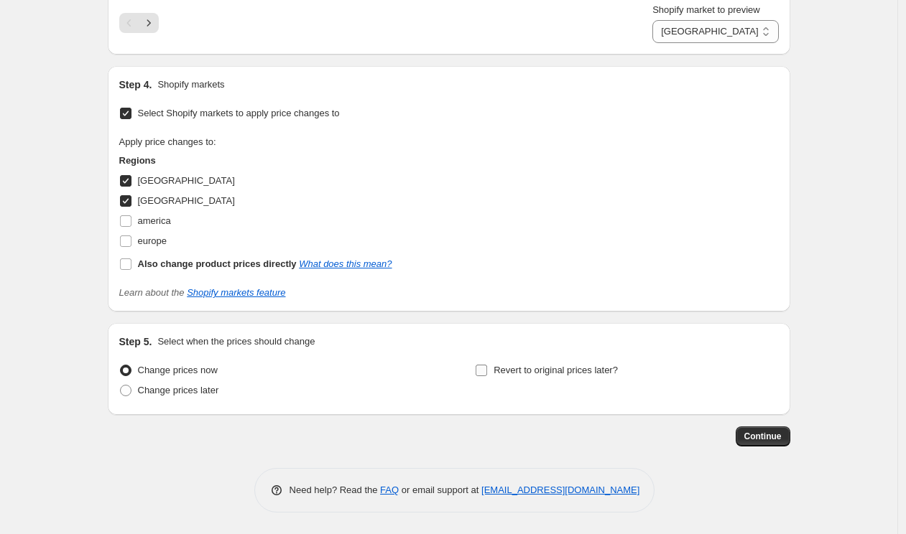
click at [550, 370] on span "Revert to original prices later?" at bounding box center [555, 370] width 124 height 11
click at [487, 370] on input "Revert to original prices later?" at bounding box center [480, 370] width 11 height 11
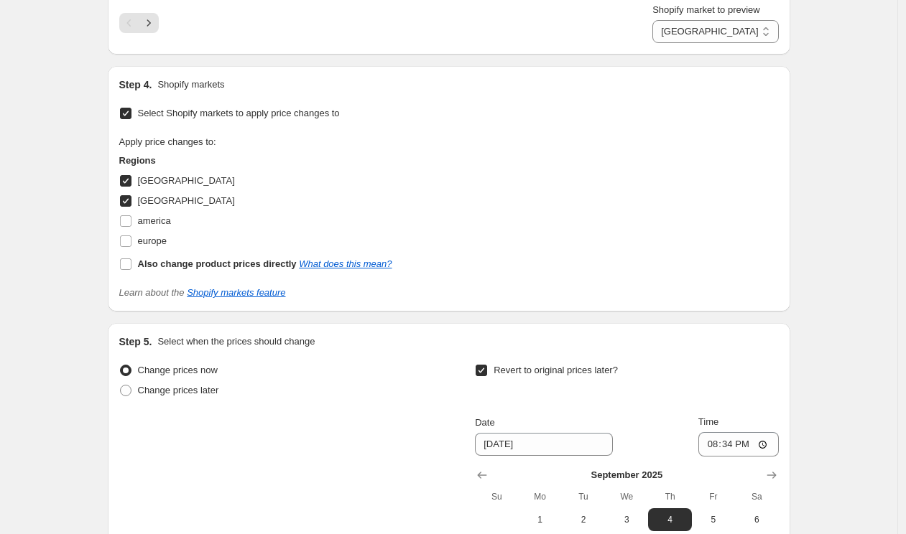
click at [550, 370] on span "Revert to original prices later?" at bounding box center [555, 370] width 124 height 11
click at [487, 370] on input "Revert to original prices later?" at bounding box center [480, 370] width 11 height 11
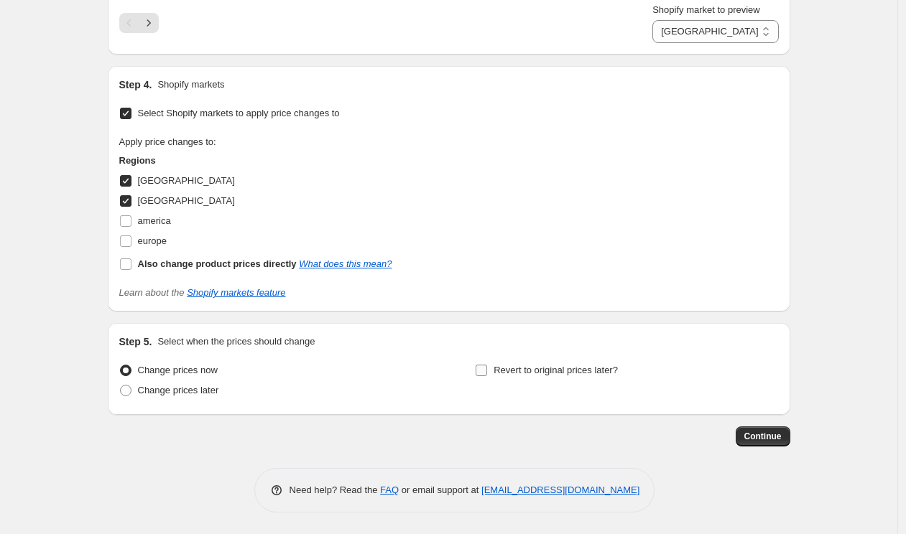
click at [492, 366] on label "Revert to original prices later?" at bounding box center [546, 371] width 143 height 20
click at [487, 366] on input "Revert to original prices later?" at bounding box center [480, 370] width 11 height 11
checkbox input "true"
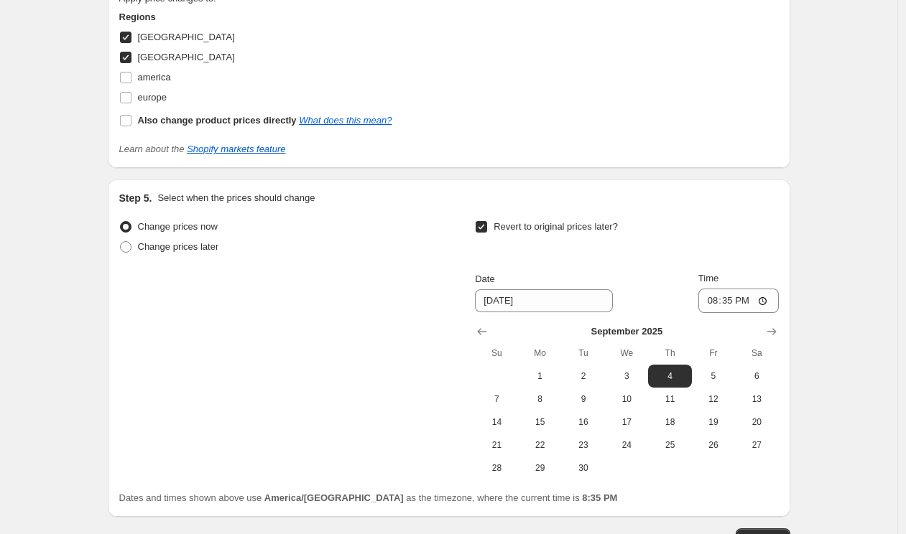
scroll to position [1454, 0]
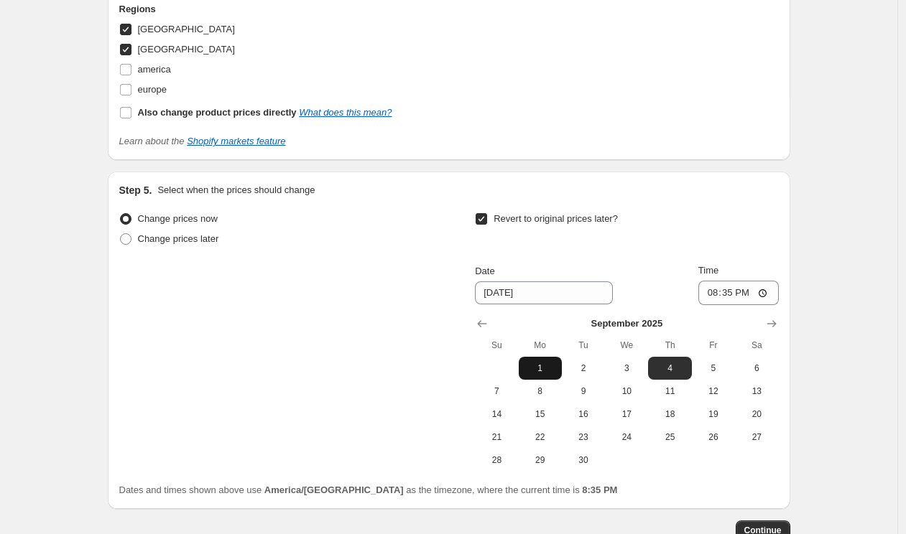
click at [549, 366] on span "1" at bounding box center [540, 368] width 32 height 11
type input "[DATE]"
click at [712, 292] on input "20:35" at bounding box center [738, 293] width 80 height 24
click at [730, 297] on input "22:35" at bounding box center [738, 293] width 80 height 24
type input "10:00"
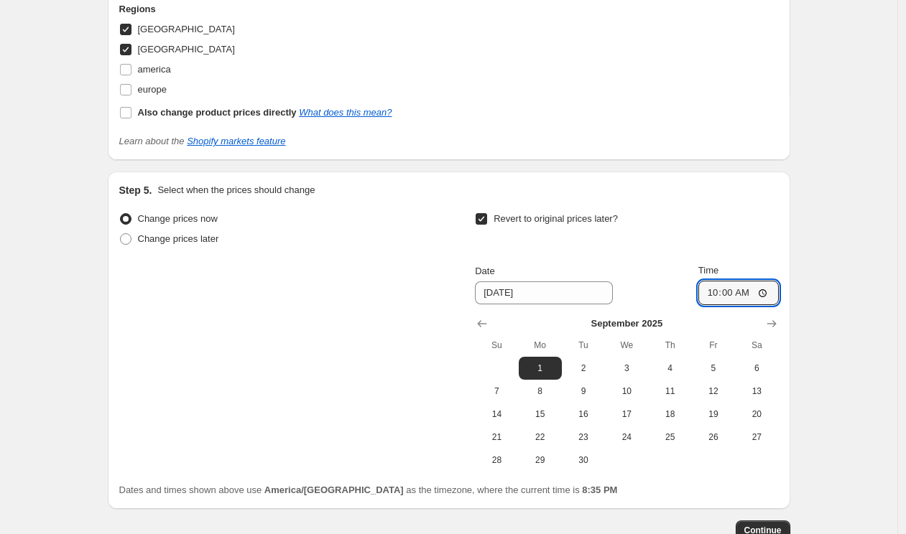
click at [751, 523] on button "Continue" at bounding box center [762, 531] width 55 height 20
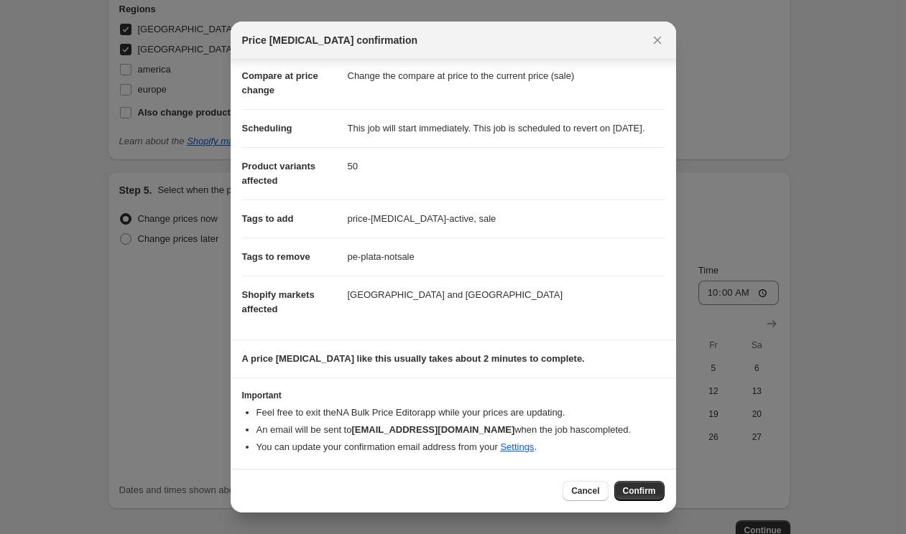
scroll to position [79, 0]
click at [639, 493] on span "Confirm" at bounding box center [639, 491] width 33 height 11
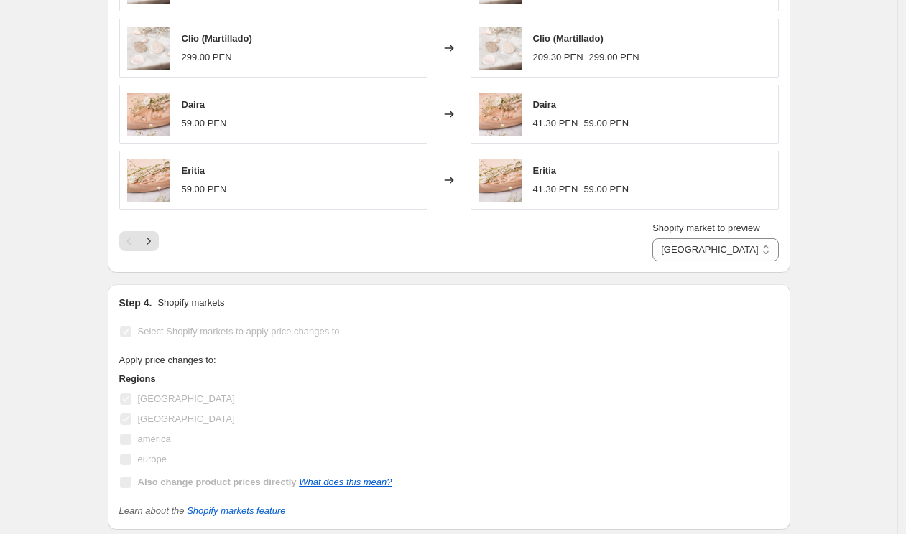
scroll to position [1115, 0]
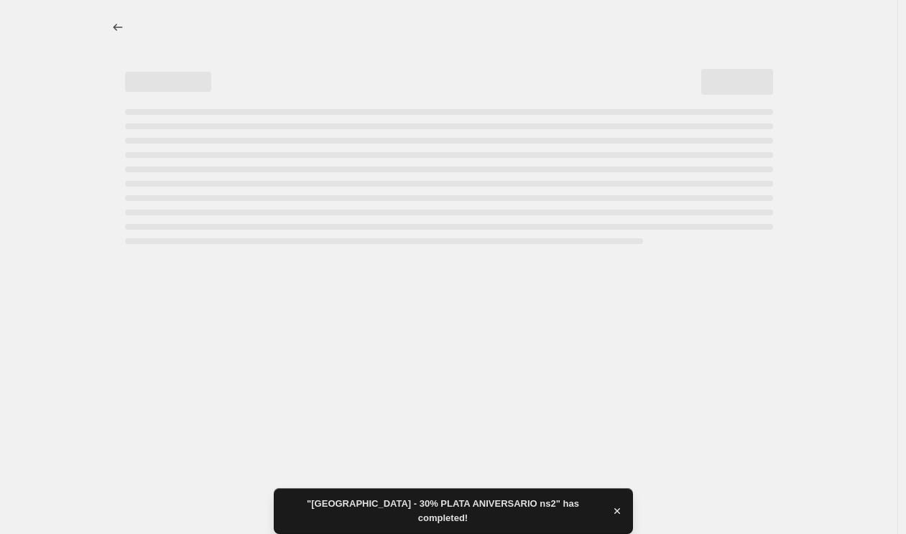
select select "percentage"
select select "49093640236"
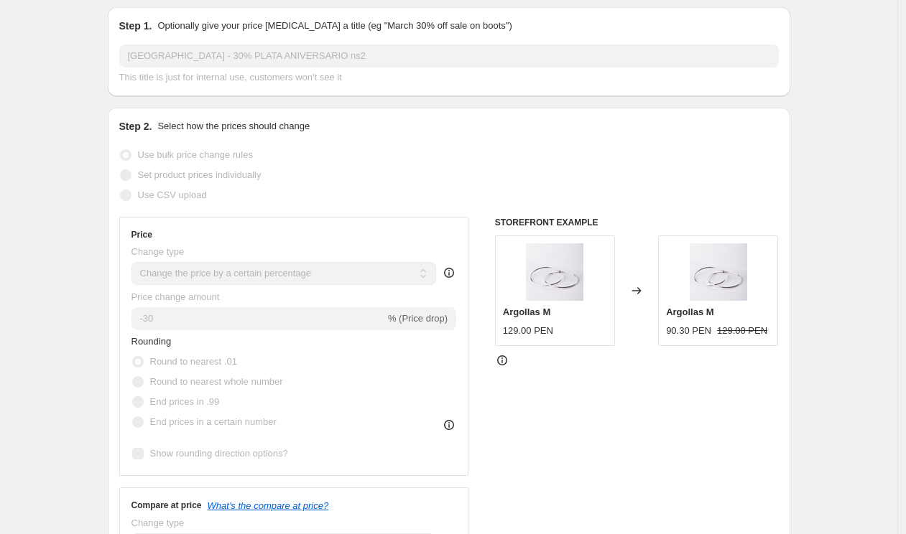
scroll to position [0, 0]
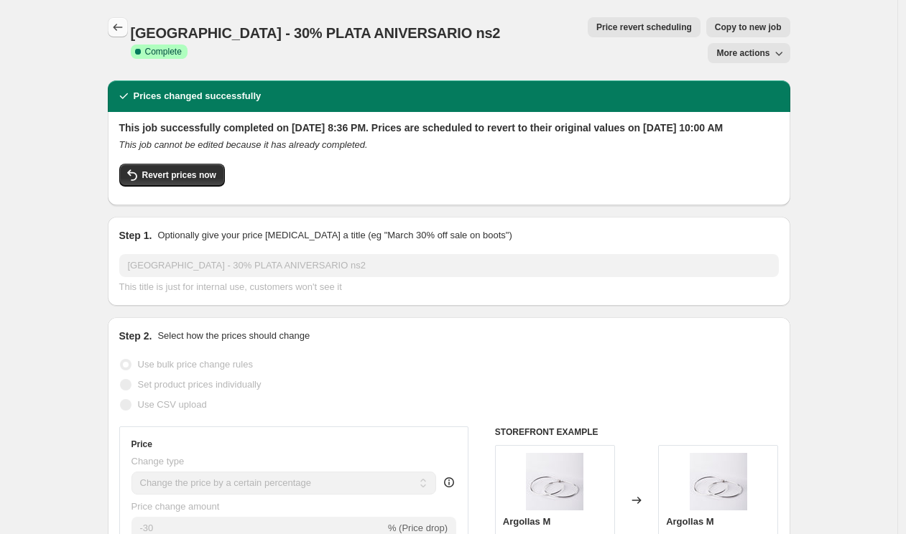
click at [123, 28] on icon "Price change jobs" at bounding box center [118, 27] width 14 height 14
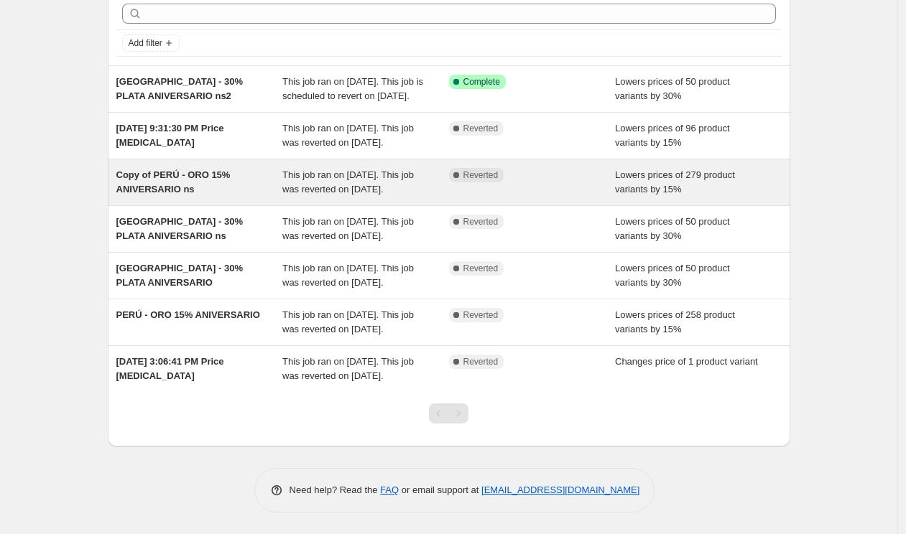
scroll to position [108, 0]
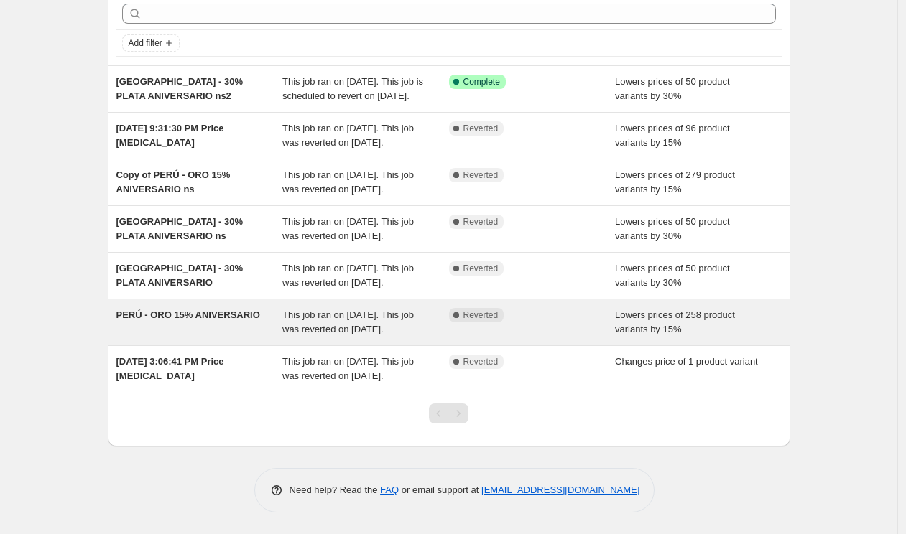
click at [229, 337] on div "PERÚ - ORO 15% ANIVERSARIO" at bounding box center [199, 322] width 167 height 29
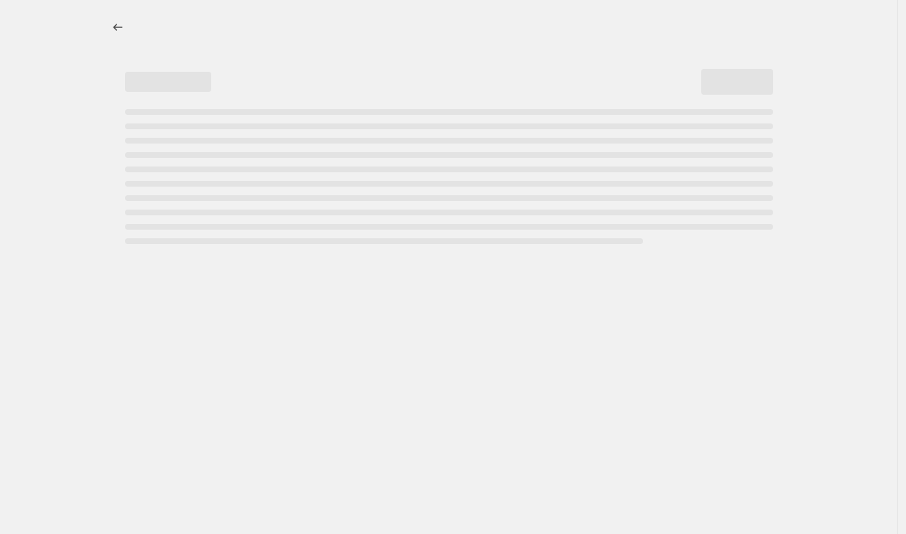
select select "percentage"
select select "collection"
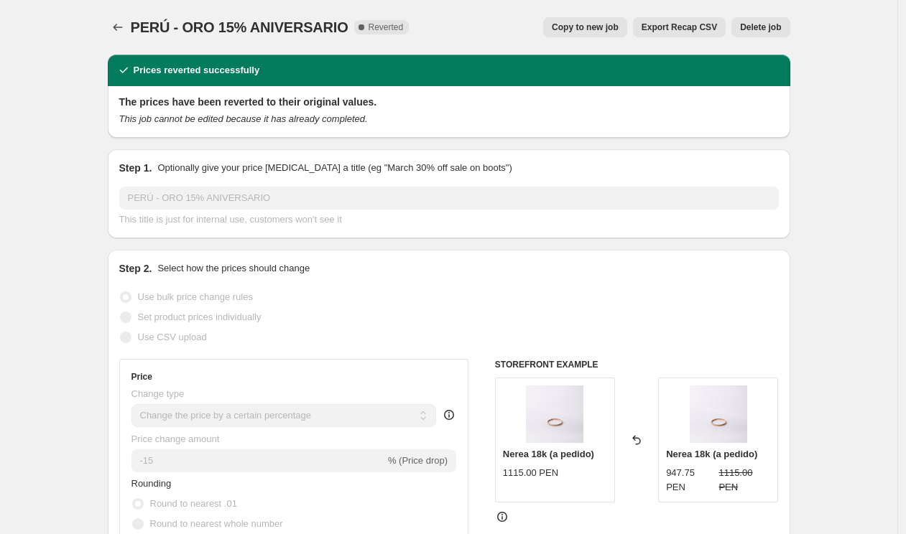
click at [601, 24] on span "Copy to new job" at bounding box center [585, 27] width 67 height 11
select select "percentage"
select select "collection"
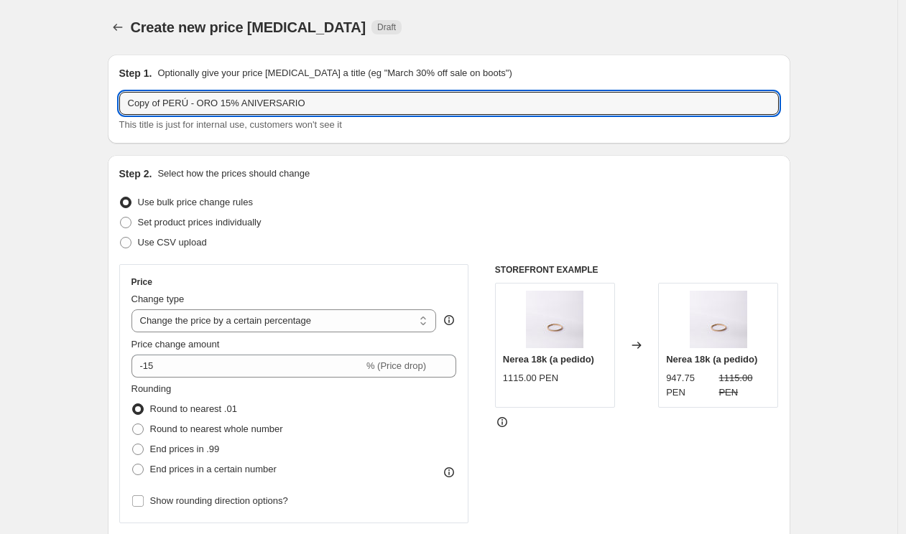
drag, startPoint x: 169, startPoint y: 106, endPoint x: 93, endPoint y: 105, distance: 76.1
click at [368, 124] on div "This title is just for internal use, customers won't see it" at bounding box center [448, 125] width 659 height 14
click at [349, 101] on input "PERÚ - ORO 15% ANIVERSARIO" at bounding box center [448, 103] width 659 height 23
type input "PERÚ - ORO 15% ANIVERSARIO ns"
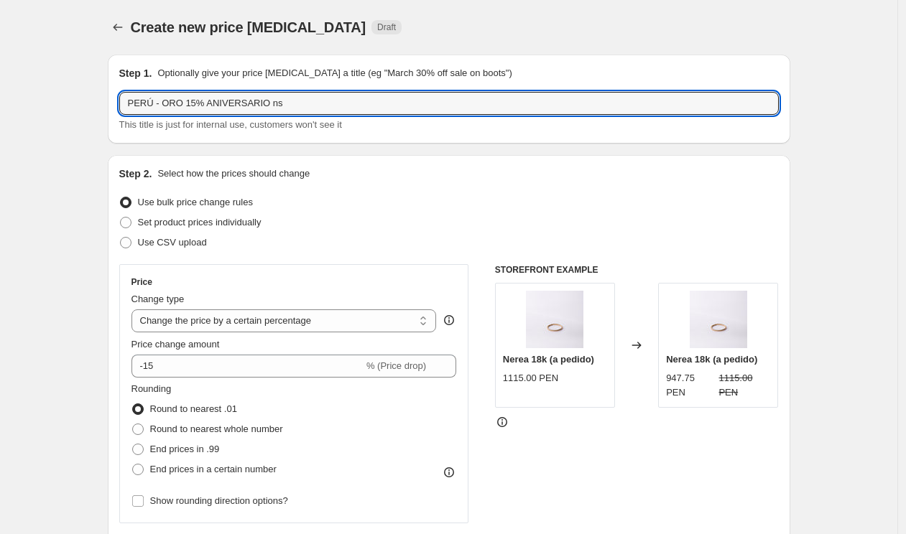
click at [475, 239] on div "Use CSV upload" at bounding box center [448, 243] width 659 height 20
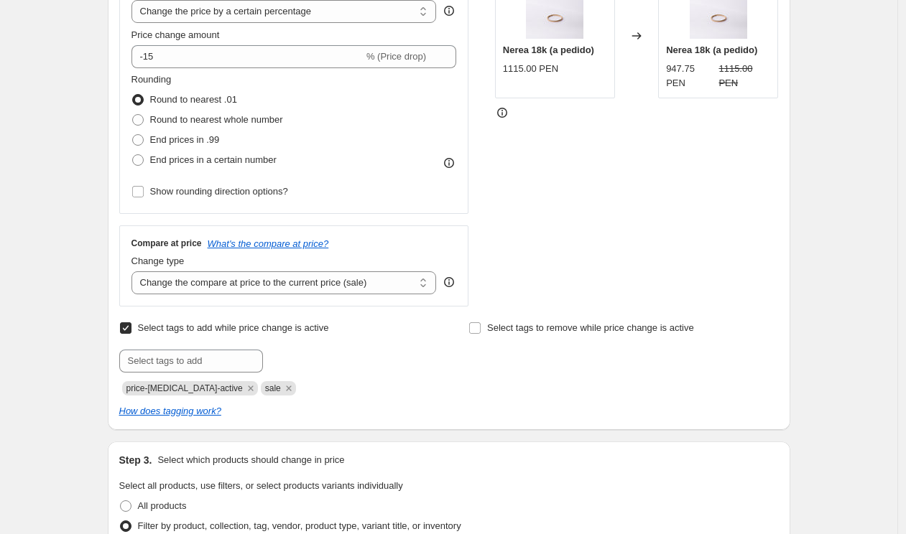
scroll to position [345, 0]
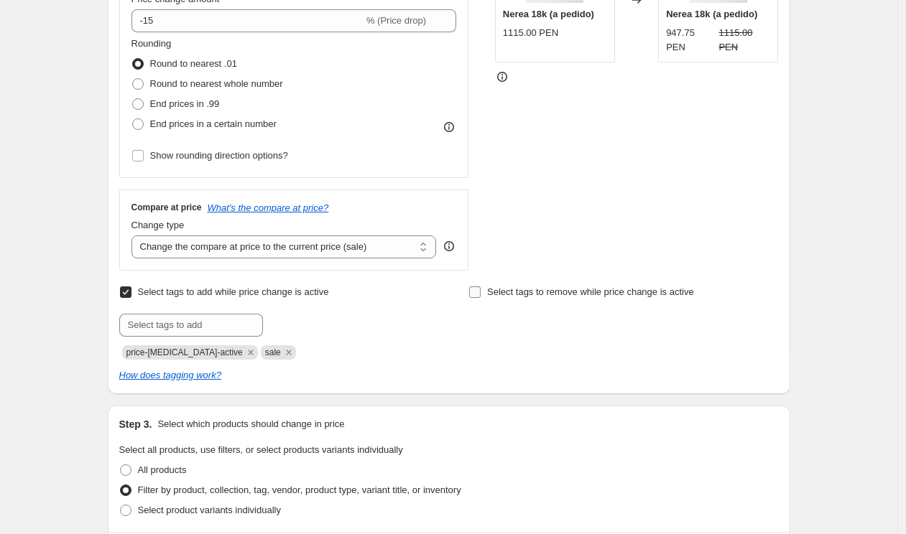
click at [503, 293] on span "Select tags to remove while price change is active" at bounding box center [590, 292] width 207 height 11
click at [480, 293] on input "Select tags to remove while price change is active" at bounding box center [474, 292] width 11 height 11
checkbox input "true"
click at [501, 353] on icon "Remove sale" at bounding box center [498, 352] width 5 height 5
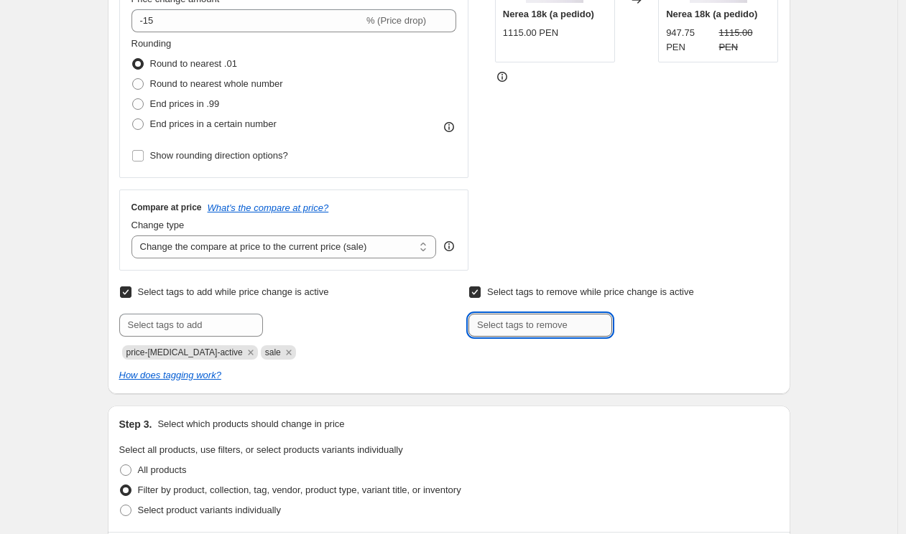
click at [483, 322] on input "text" at bounding box center [540, 325] width 144 height 23
paste input "pe-oro-notsale"
type input "pe-oro-notsale"
click at [674, 326] on span "pe-oro-notsa..." at bounding box center [674, 324] width 60 height 10
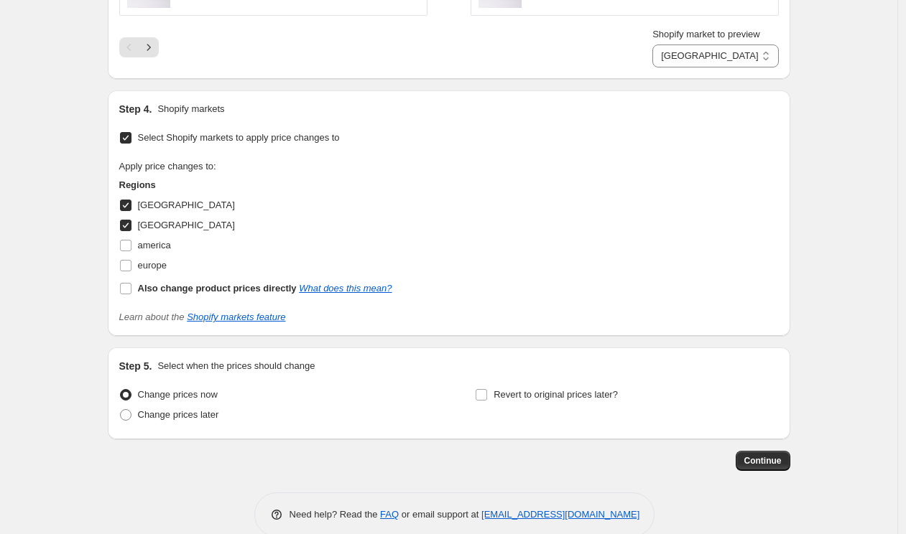
scroll to position [1401, 0]
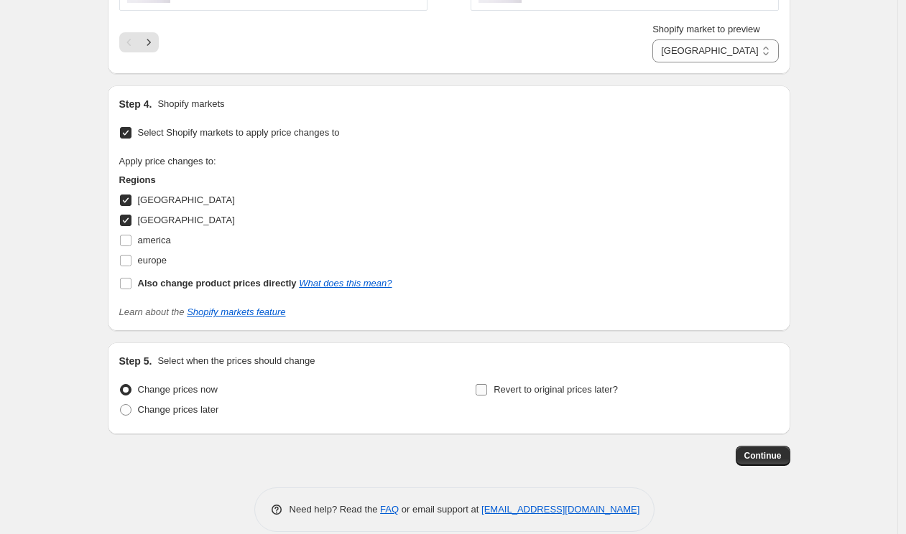
click at [585, 391] on span "Revert to original prices later?" at bounding box center [555, 389] width 124 height 11
click at [487, 391] on input "Revert to original prices later?" at bounding box center [480, 389] width 11 height 11
checkbox input "true"
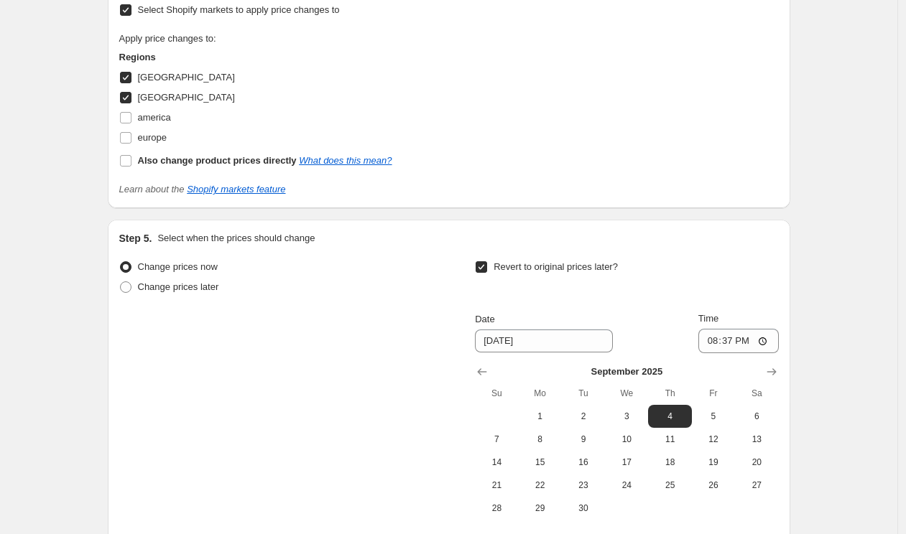
scroll to position [1528, 0]
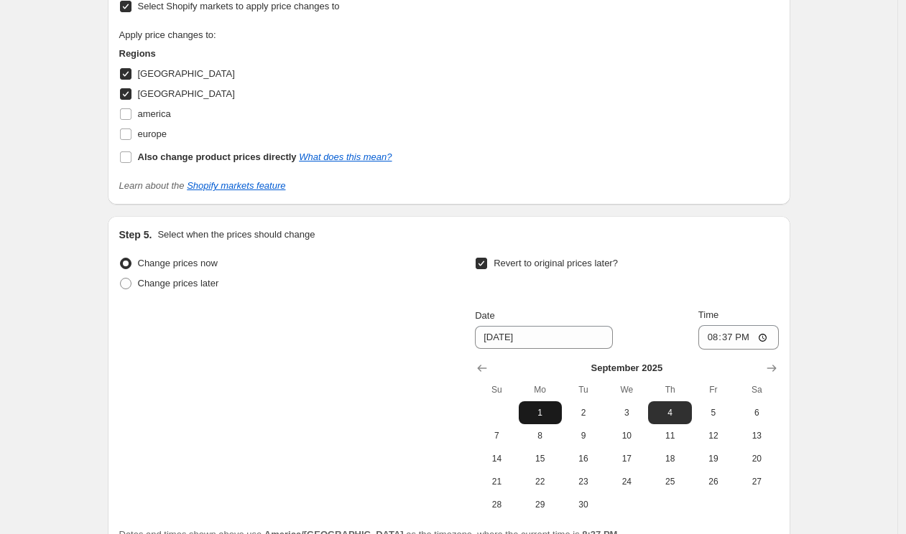
click at [531, 412] on span "1" at bounding box center [540, 412] width 32 height 11
type input "[DATE]"
click at [715, 340] on input "20:37" at bounding box center [738, 337] width 80 height 24
click at [731, 340] on input "22:37" at bounding box center [738, 337] width 80 height 24
type input "10:00"
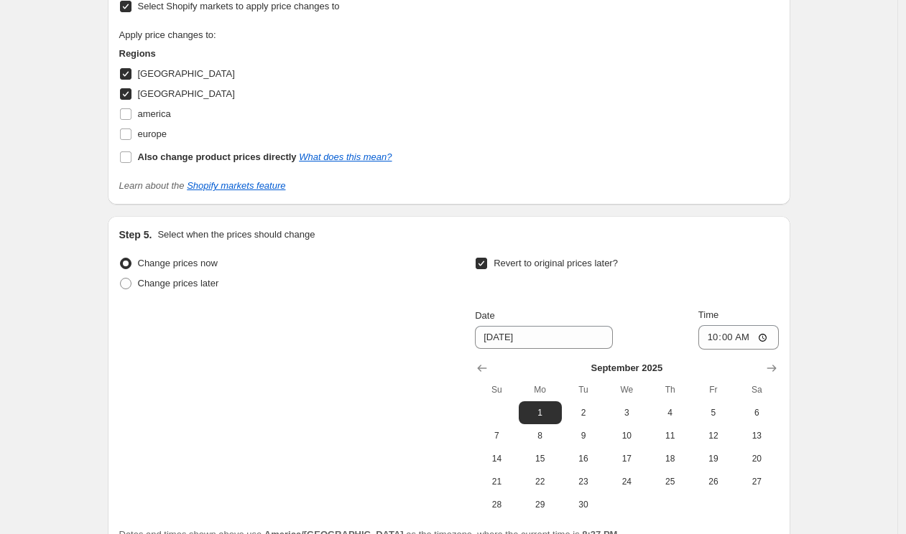
click at [746, 272] on div "Revert to original prices later?" at bounding box center [626, 275] width 303 height 43
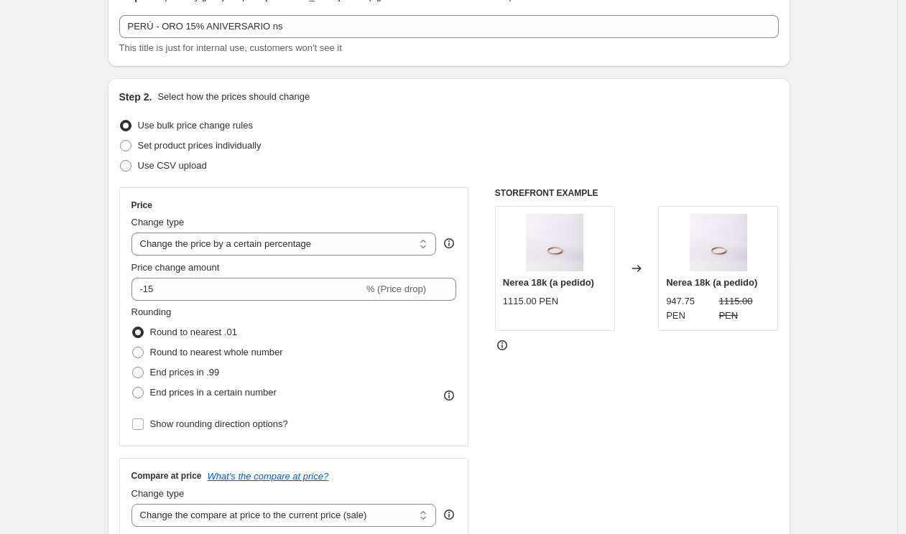
scroll to position [0, 0]
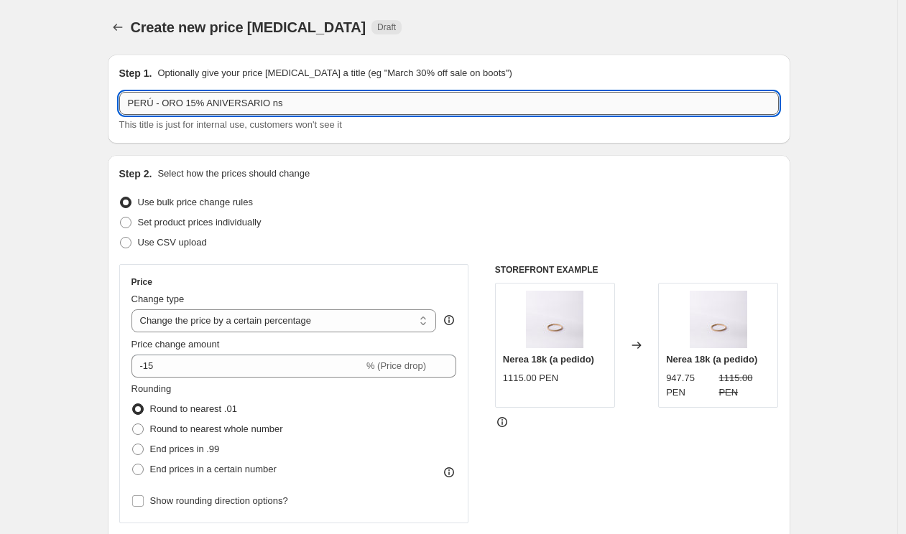
click at [366, 101] on input "PERÚ - ORO 15% ANIVERSARIO ns" at bounding box center [448, 103] width 659 height 23
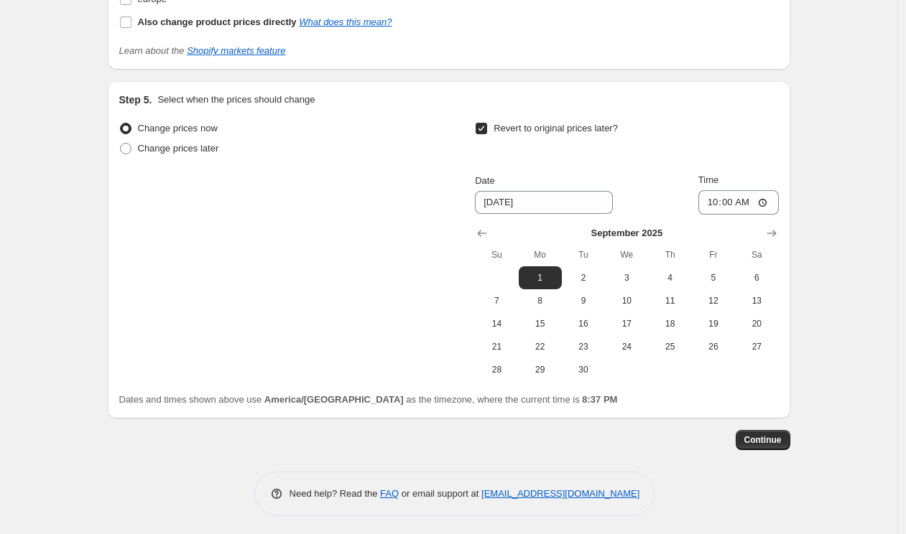
scroll to position [1666, 0]
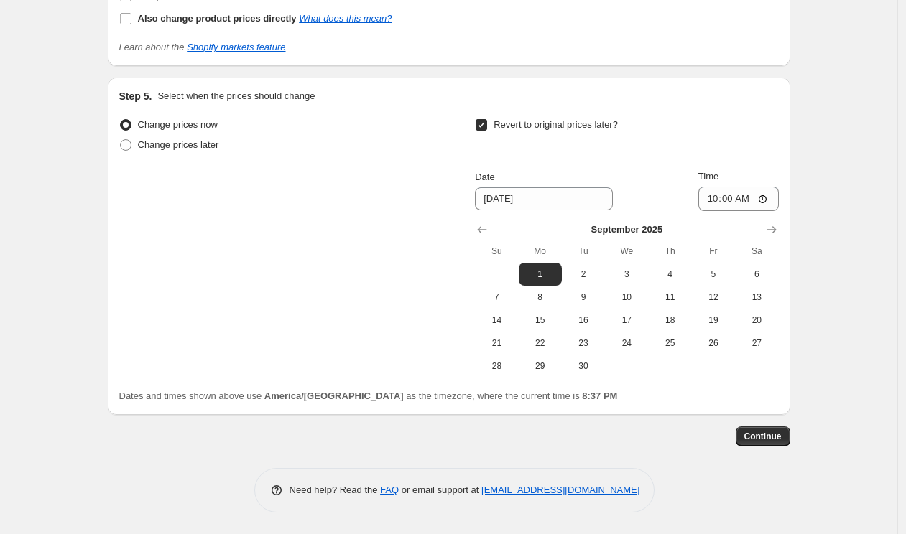
type input "PERÚ - ORO 15% ANIVERSARIO ns2"
click at [758, 441] on span "Continue" at bounding box center [762, 436] width 37 height 11
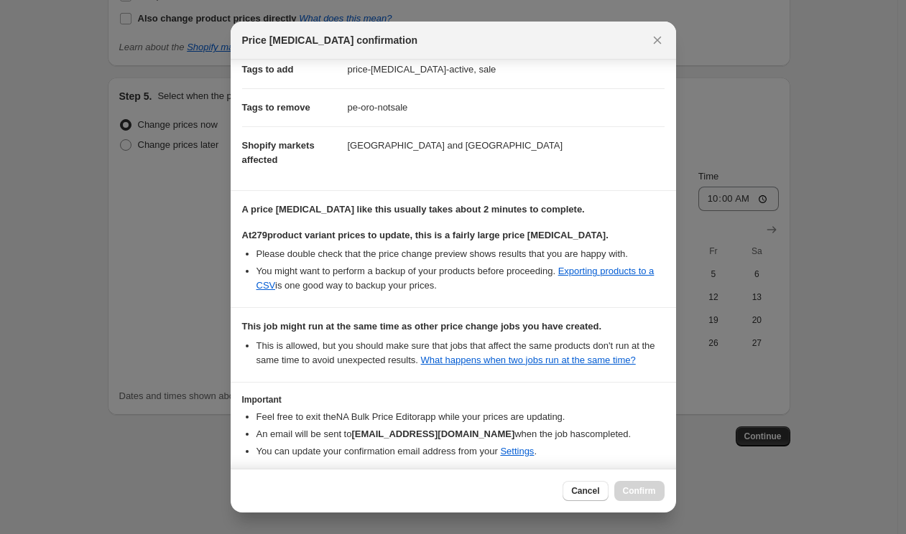
scroll to position [321, 0]
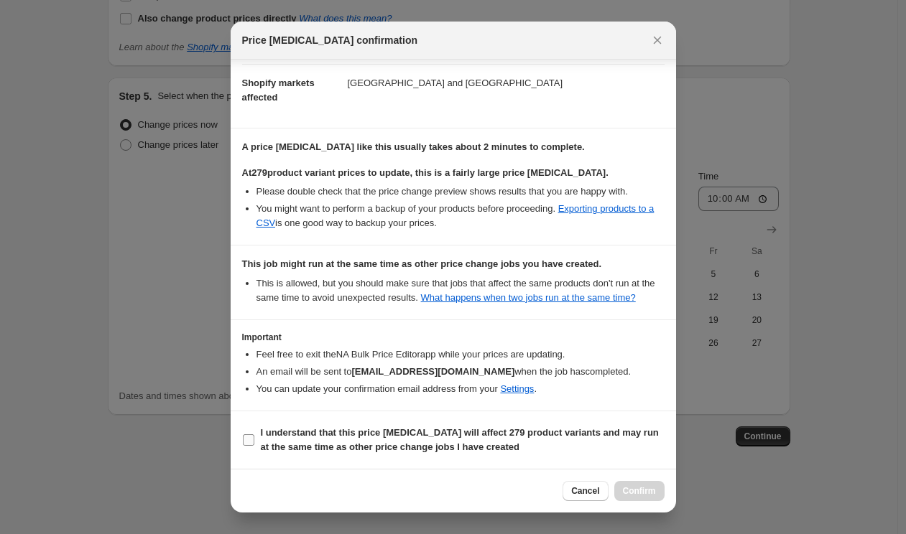
click at [438, 435] on b "I understand that this price [MEDICAL_DATA] will affect 279 product variants an…" at bounding box center [460, 439] width 398 height 25
click at [254, 435] on input "I understand that this price [MEDICAL_DATA] will affect 279 product variants an…" at bounding box center [248, 440] width 11 height 11
checkbox input "true"
click at [629, 489] on span "Confirm" at bounding box center [639, 491] width 33 height 11
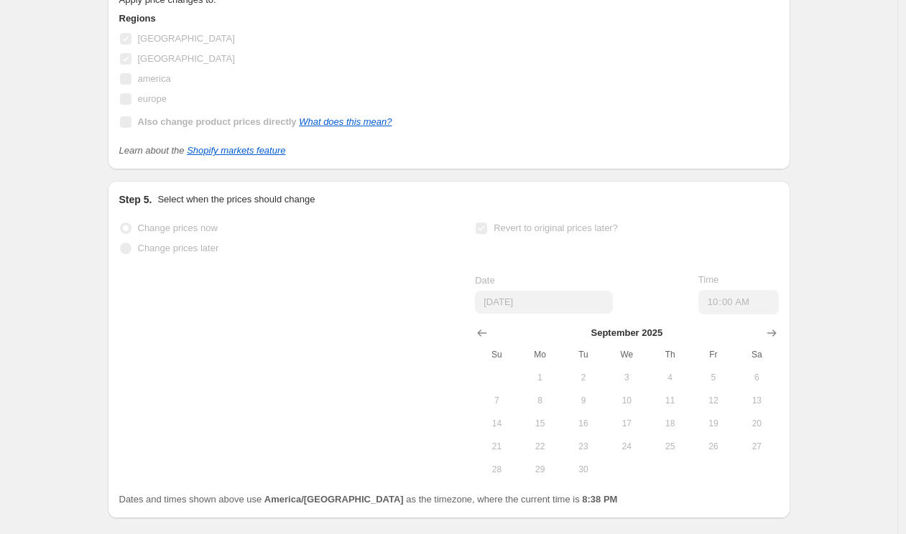
scroll to position [1704, 0]
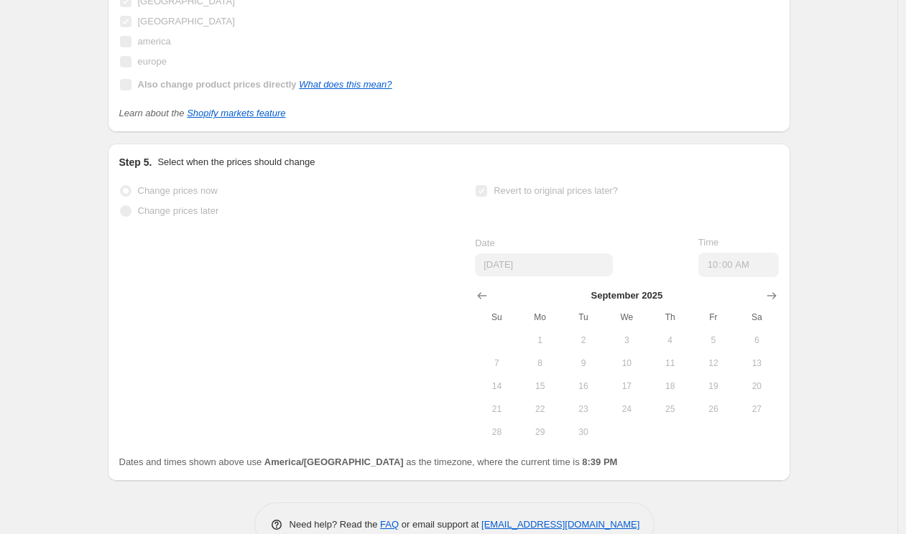
select select "percentage"
select select "collection"
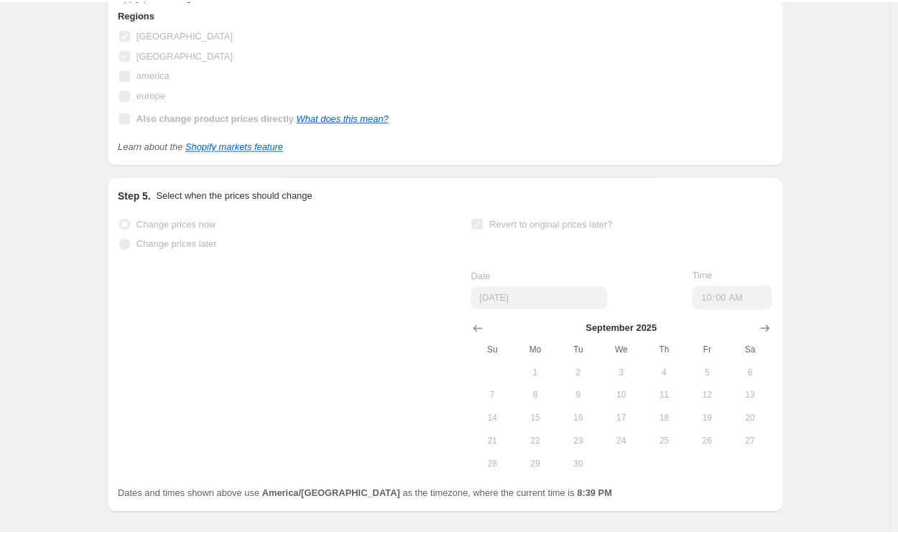
scroll to position [0, 0]
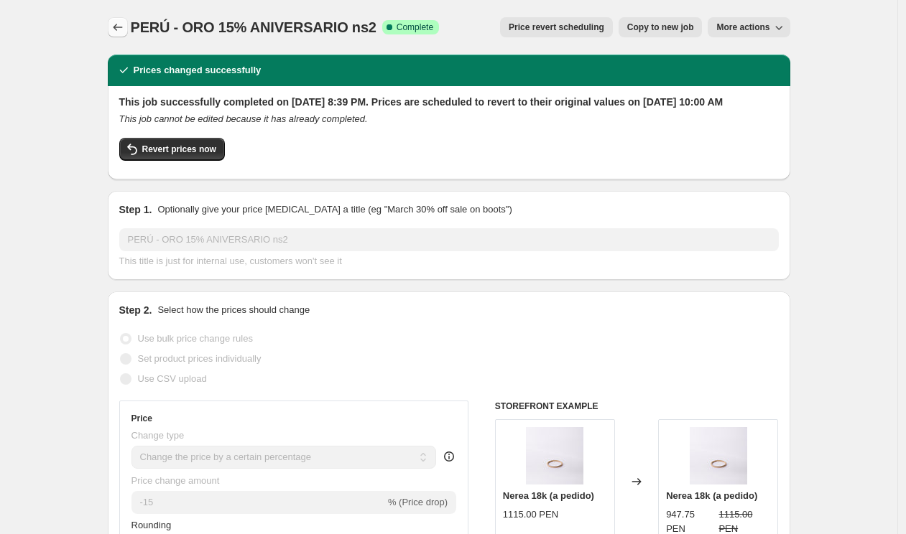
click at [119, 29] on icon "Price change jobs" at bounding box center [118, 27] width 14 height 14
